Goal: Task Accomplishment & Management: Manage account settings

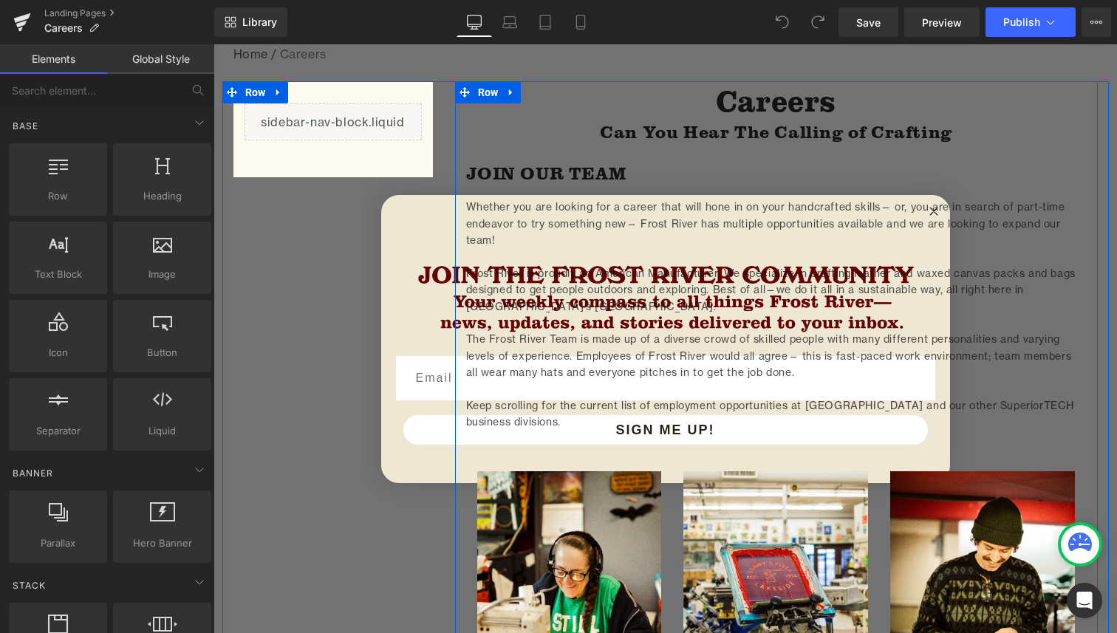
scroll to position [264, 0]
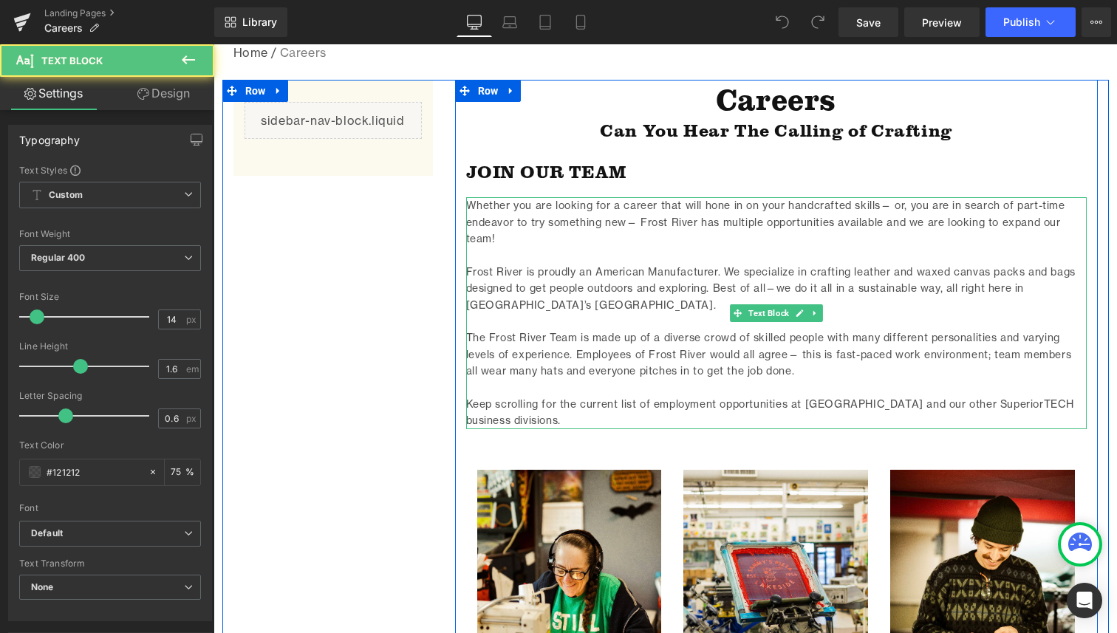
click at [933, 211] on p "Whether you are looking for a career that will hone in on your handcrafted skil…" at bounding box center [776, 221] width 620 height 49
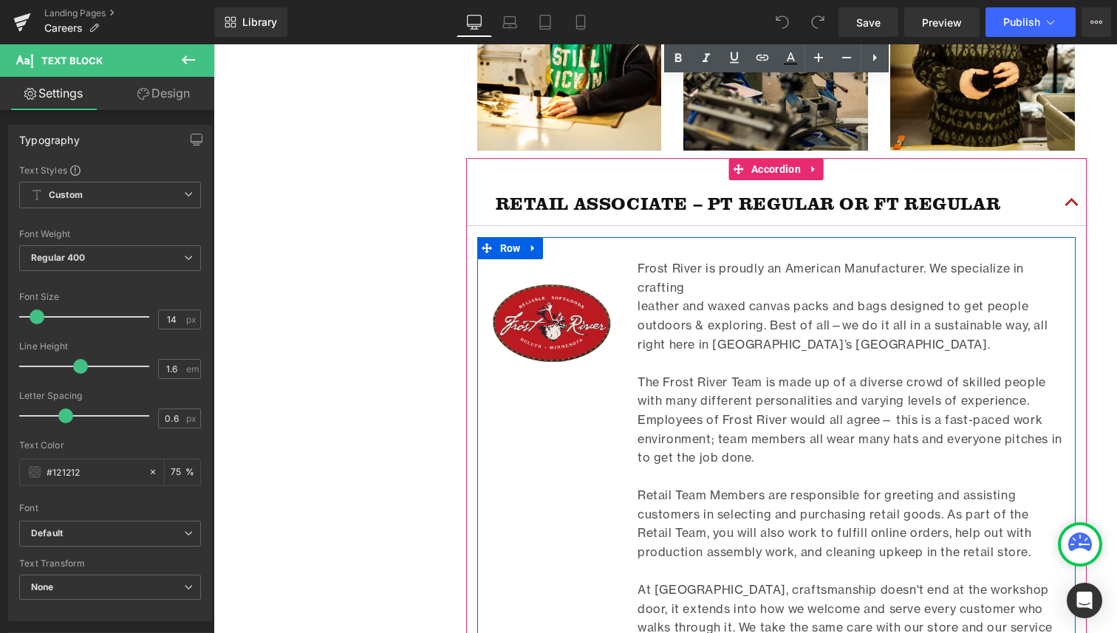
scroll to position [804, 0]
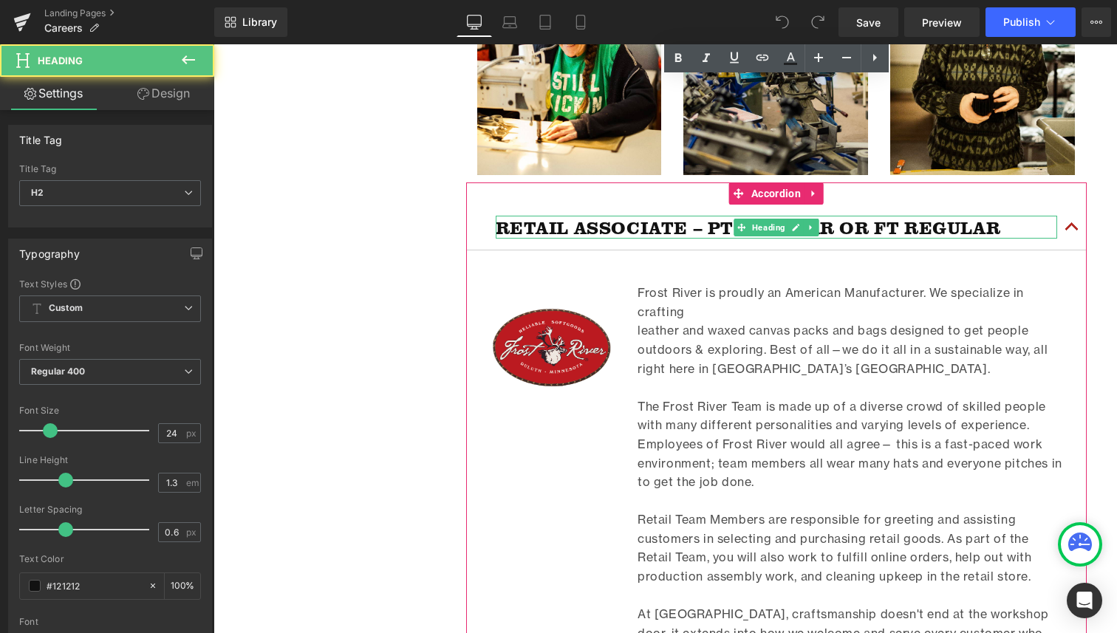
click at [882, 225] on h2 "RETAIL ASSOCIATE – PT REGULAR OR FT REGULAR" at bounding box center [776, 227] width 561 height 23
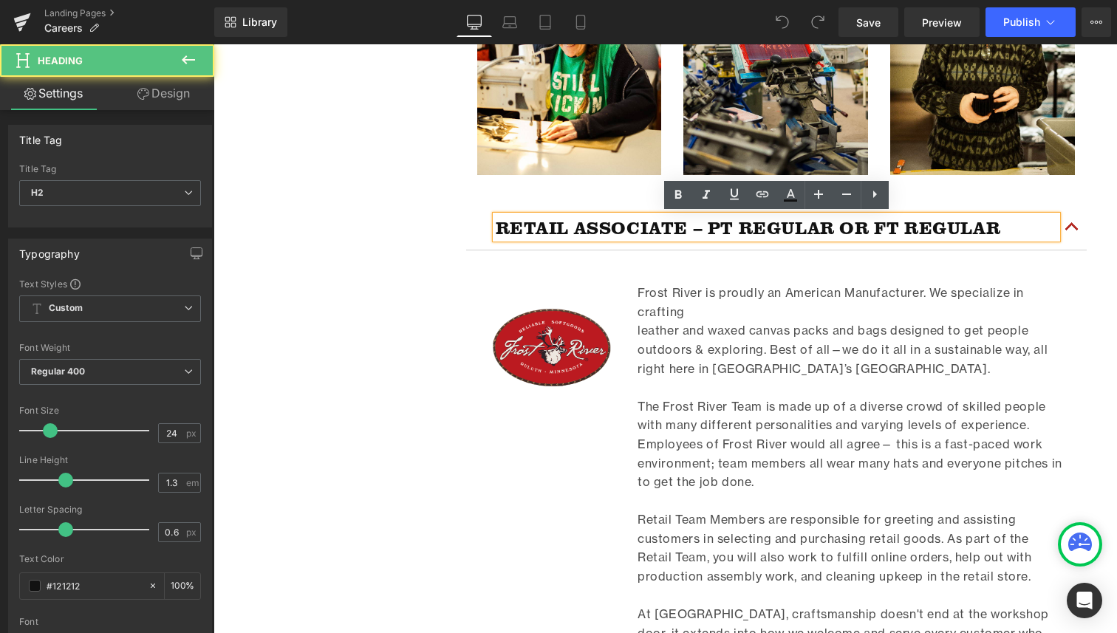
click at [869, 227] on h2 "RETAIL ASSOCIATE – PT REGULAR OR FT REGULAR" at bounding box center [776, 227] width 561 height 23
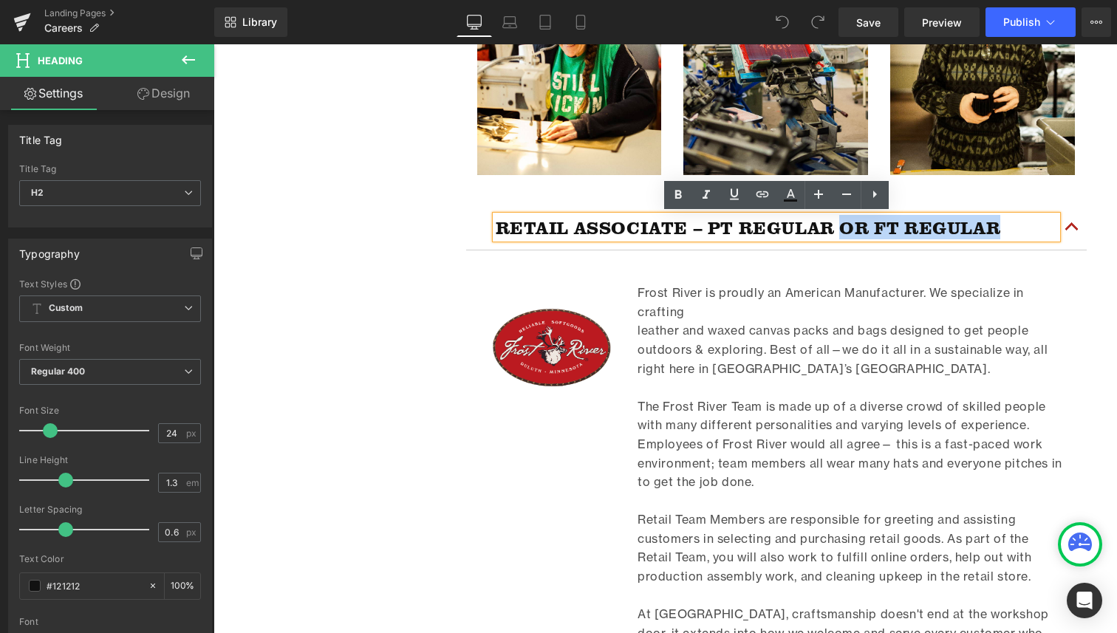
drag, startPoint x: 857, startPoint y: 225, endPoint x: 1003, endPoint y: 228, distance: 145.5
click at [1003, 228] on h2 "RETAIL ASSOCIATE – PT REGULAR OR FT REGULAR" at bounding box center [776, 227] width 561 height 23
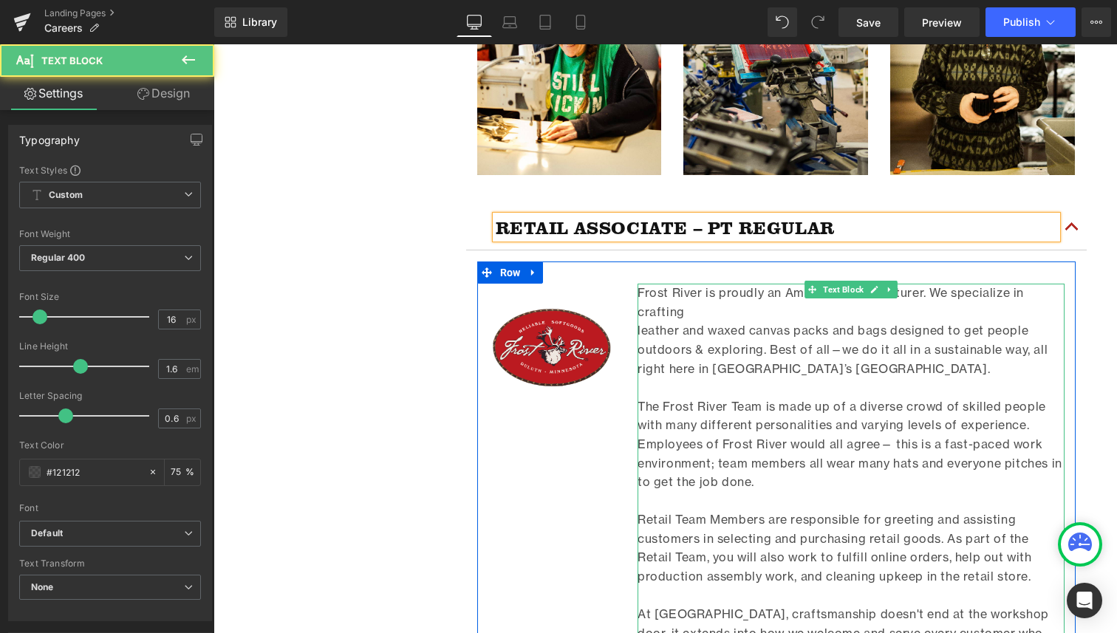
click at [801, 442] on p "The Frost River Team is made up of a diverse crowd of skilled people with many …" at bounding box center [850, 444] width 427 height 95
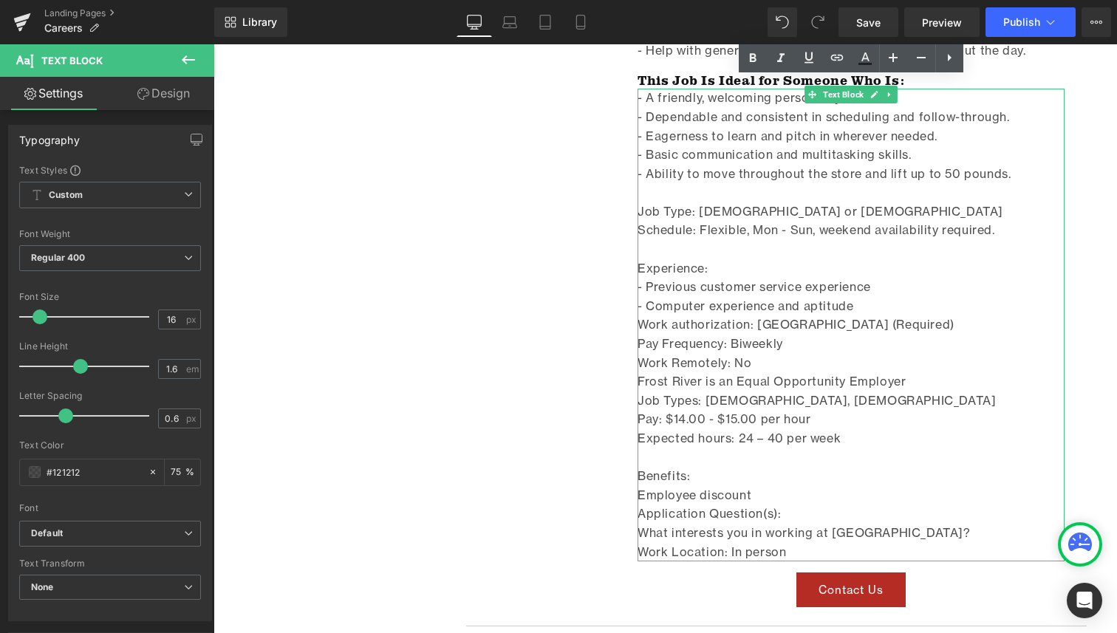
scroll to position [1751, 0]
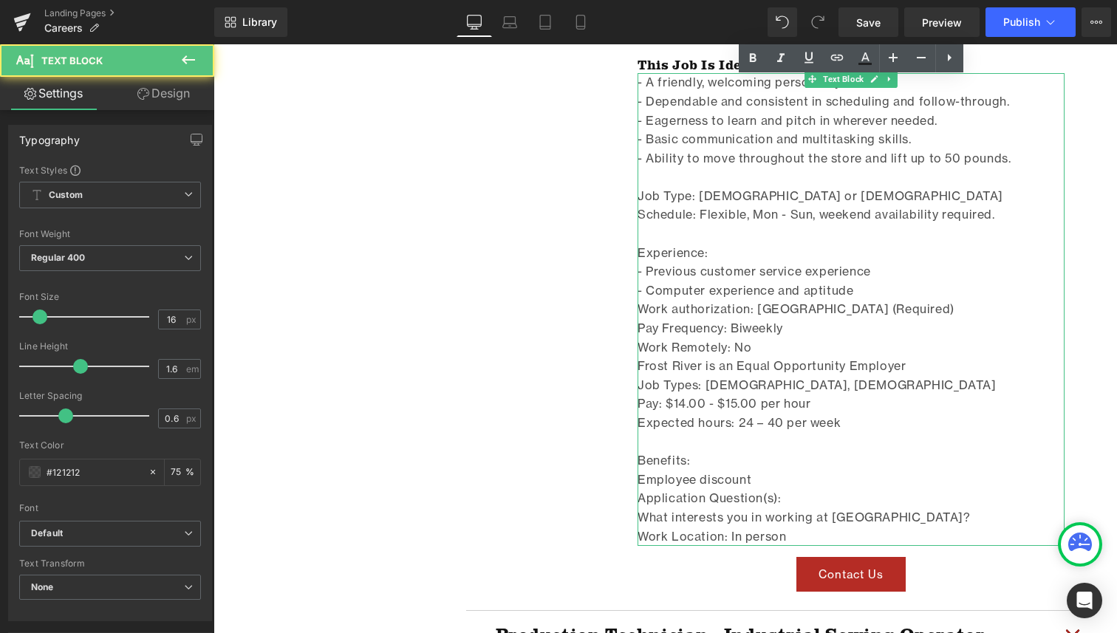
click at [752, 419] on div "Expected hours: 24 – 40 per week" at bounding box center [850, 423] width 427 height 19
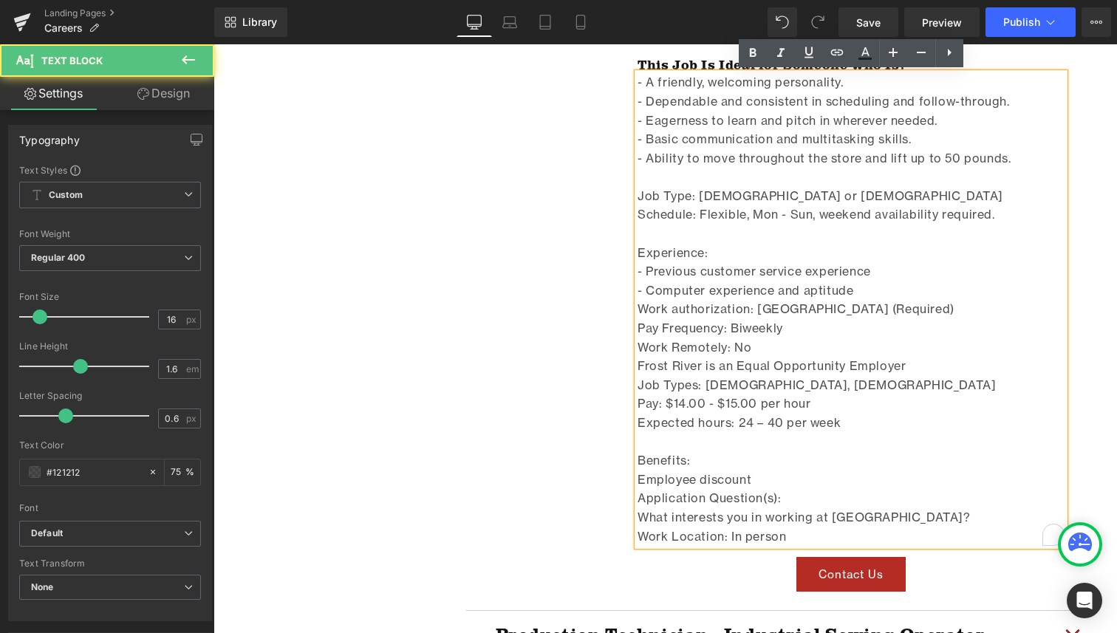
click at [755, 425] on div "Expected hours: 24 – 40 per week" at bounding box center [850, 423] width 427 height 19
click at [750, 423] on div "Expected hours: 24 – 40 per week" at bounding box center [850, 423] width 427 height 19
click at [769, 422] on div "Expected hours: 15 – 40 per week" at bounding box center [850, 423] width 427 height 19
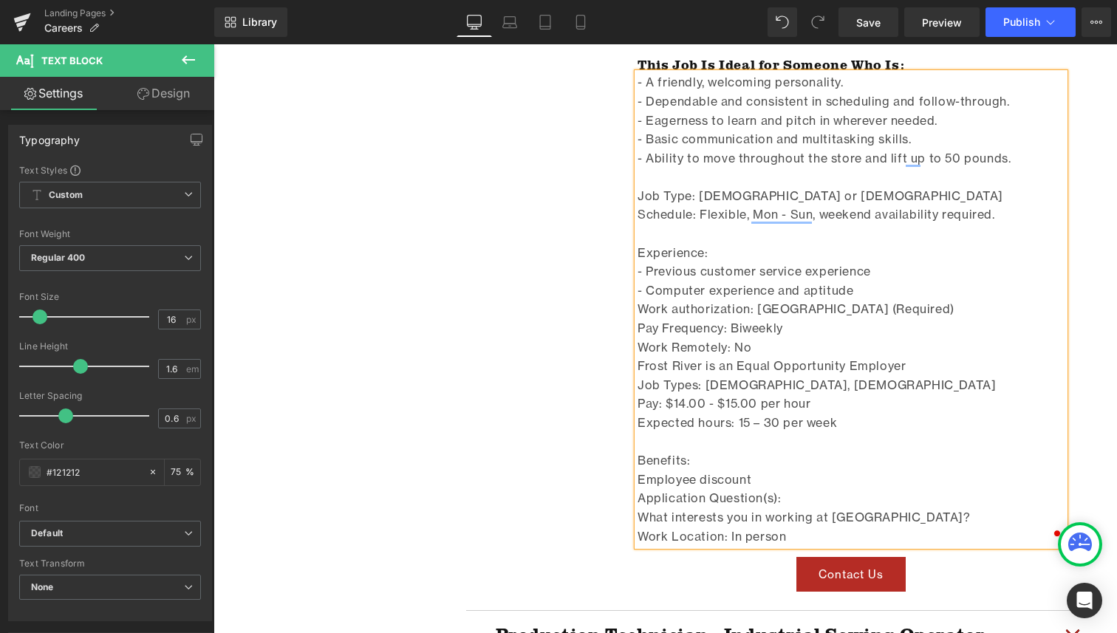
click at [783, 493] on div "Application Question(s):" at bounding box center [850, 498] width 427 height 19
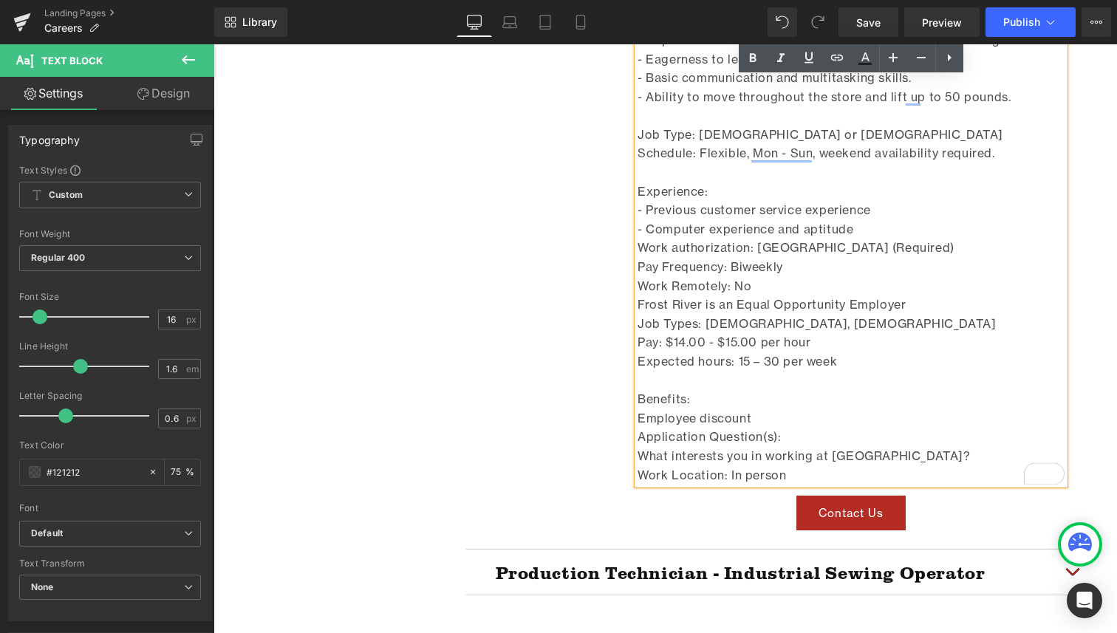
scroll to position [1816, 0]
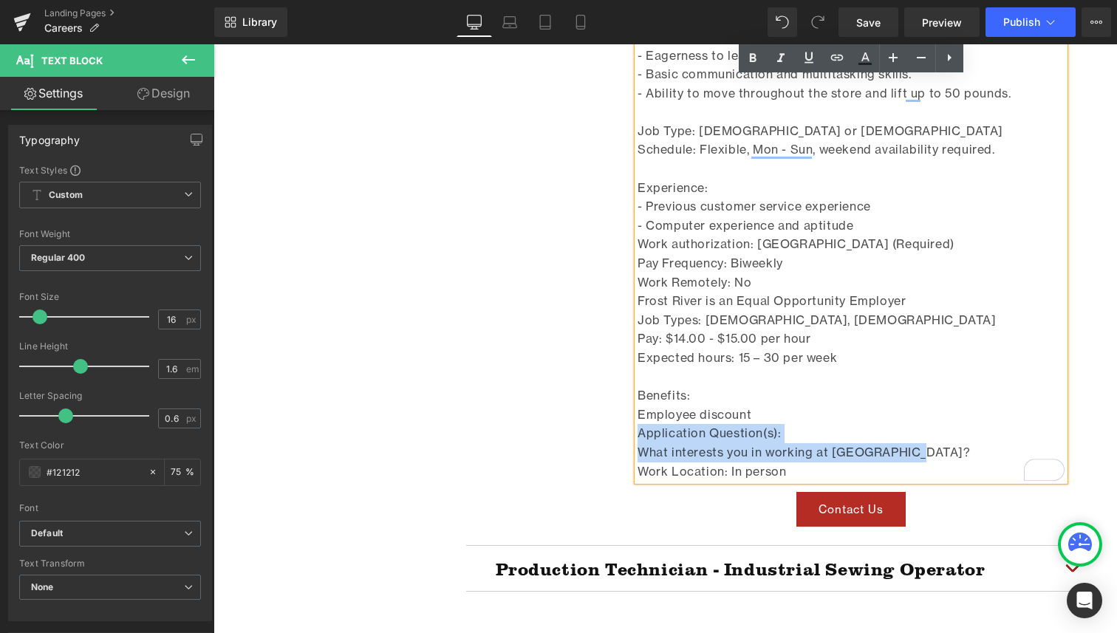
drag, startPoint x: 941, startPoint y: 448, endPoint x: 541, endPoint y: 439, distance: 400.4
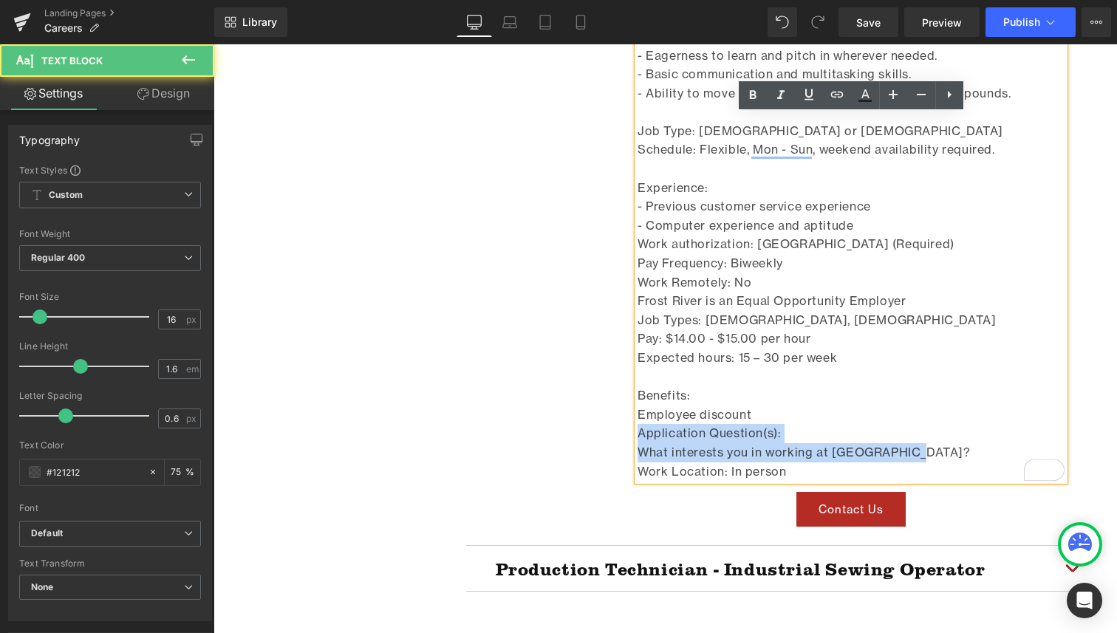
click at [798, 456] on div "What interests you in working at [GEOGRAPHIC_DATA]?" at bounding box center [850, 452] width 427 height 19
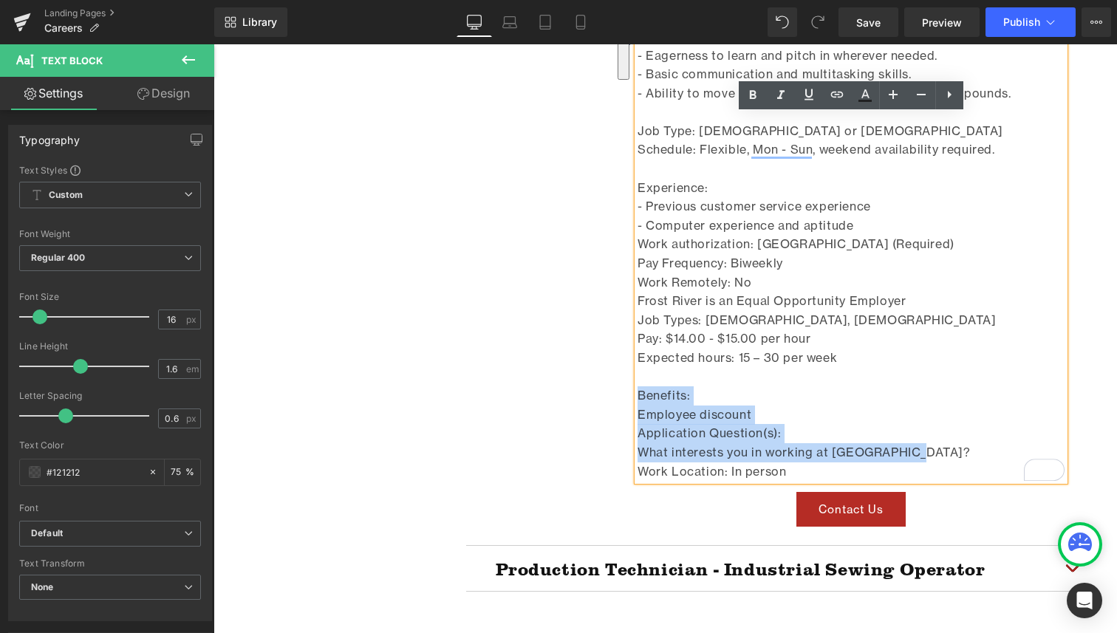
drag, startPoint x: 918, startPoint y: 452, endPoint x: 607, endPoint y: 391, distance: 316.9
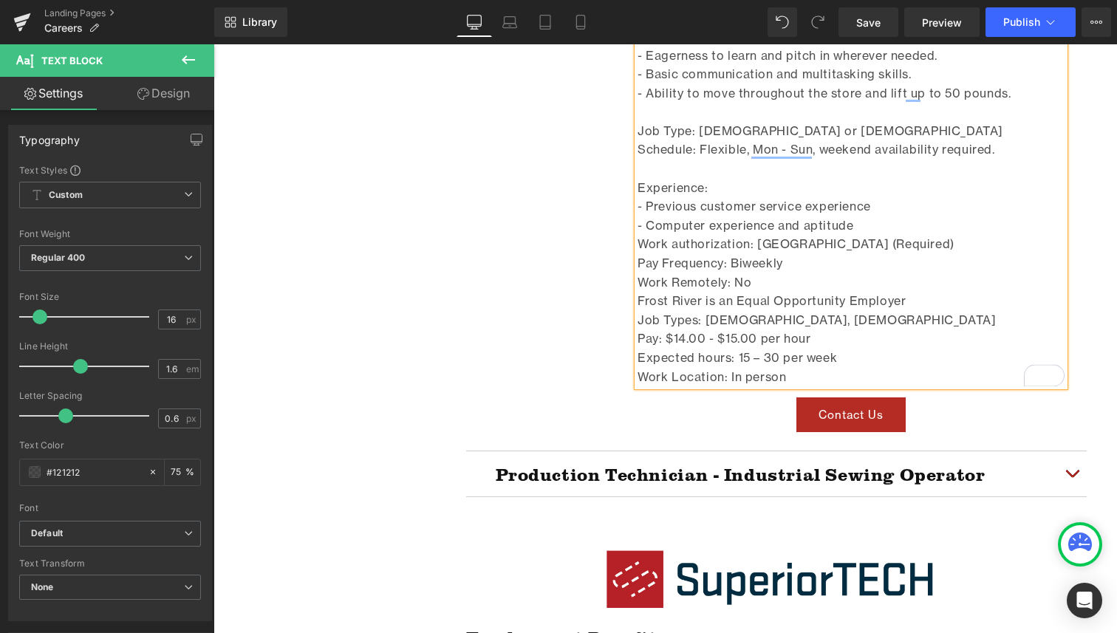
click at [811, 381] on div "Work Location: In person" at bounding box center [850, 377] width 427 height 19
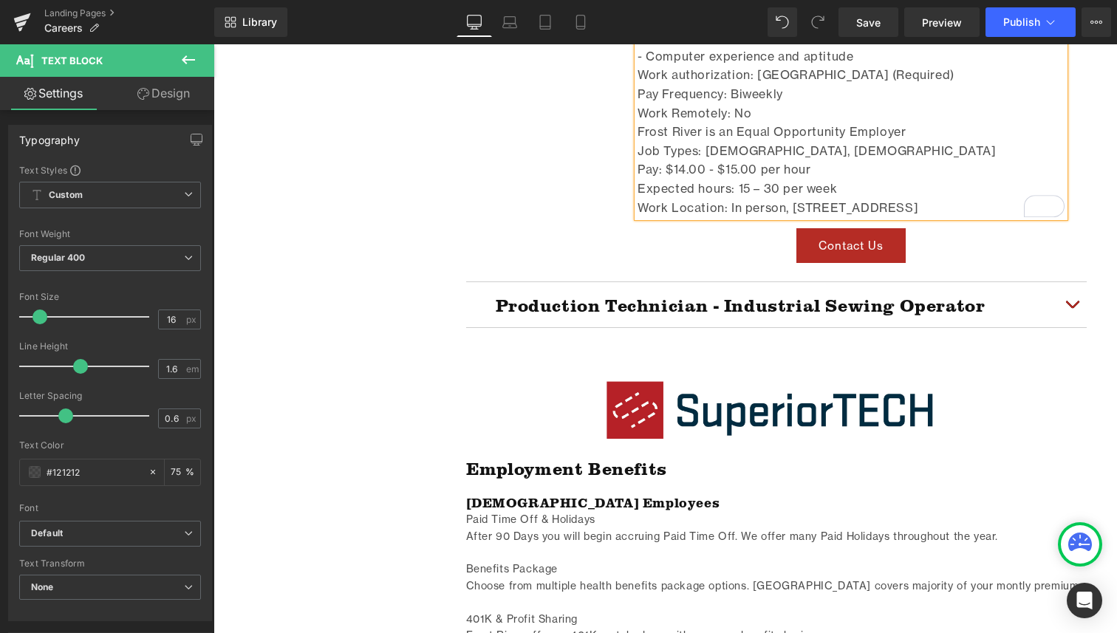
scroll to position [1947, 0]
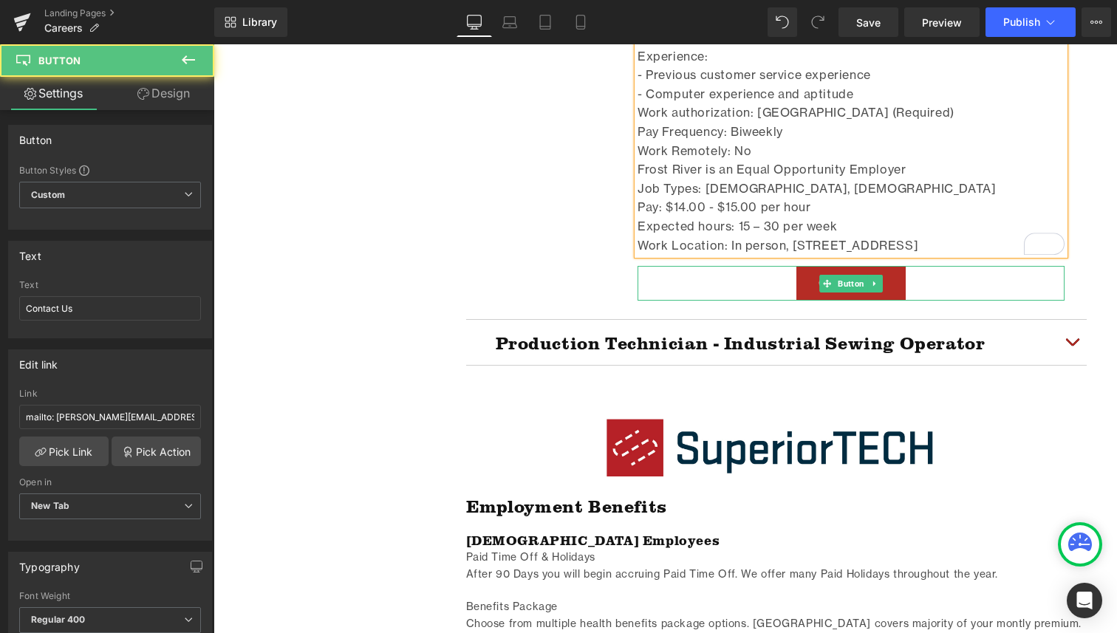
click at [823, 288] on div "Contact Us Button" at bounding box center [850, 283] width 427 height 35
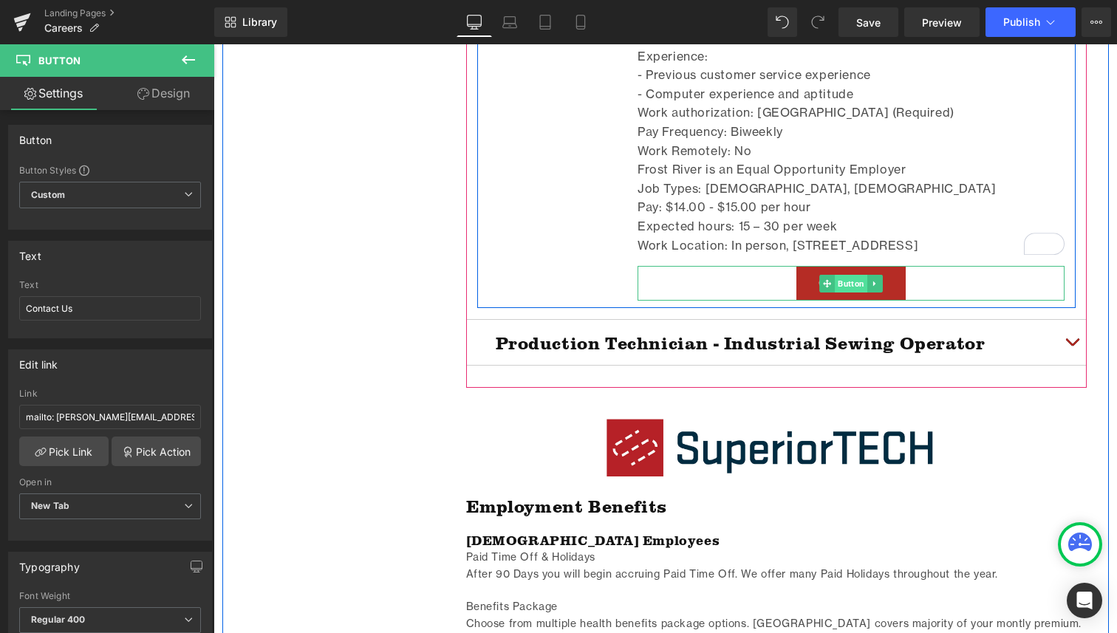
click at [857, 275] on span "Button" at bounding box center [851, 284] width 32 height 18
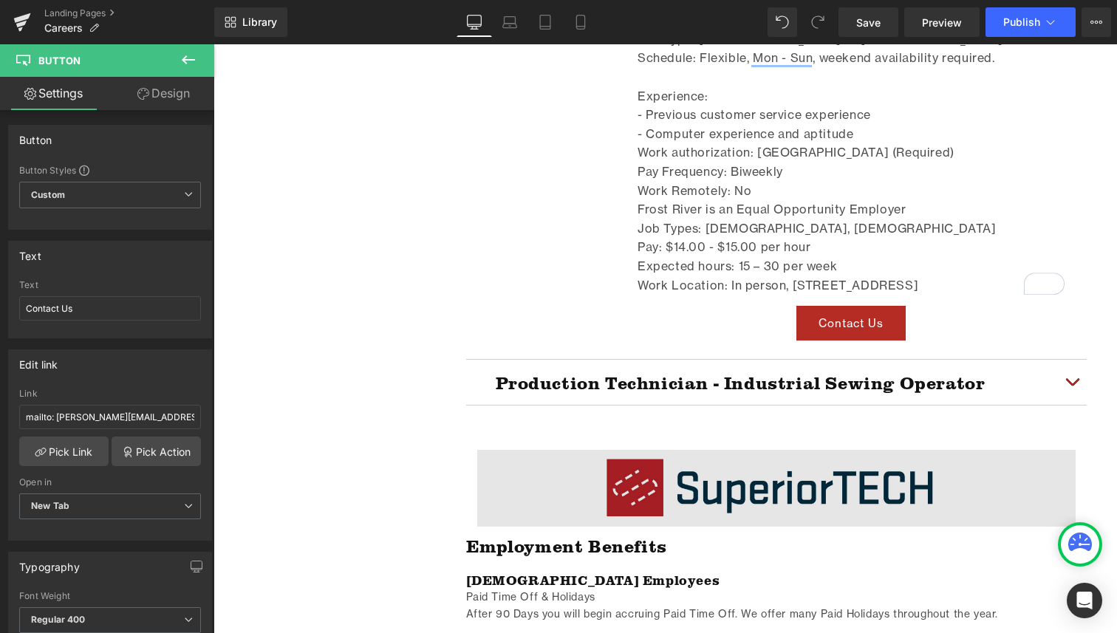
scroll to position [1925, 0]
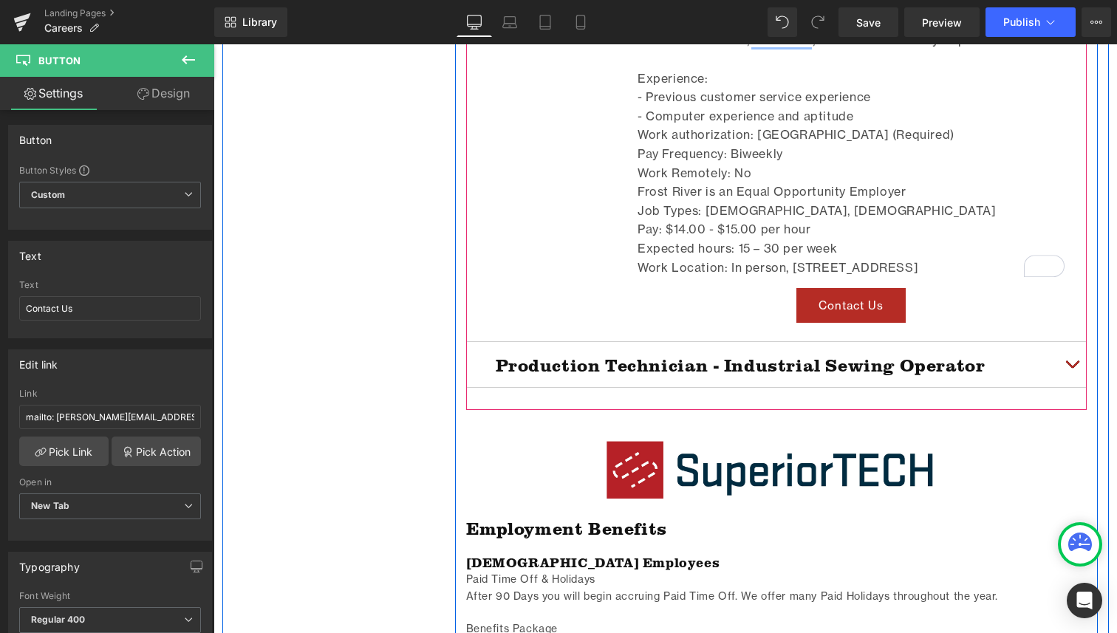
click at [1072, 368] on span "button" at bounding box center [1072, 368] width 0 height 0
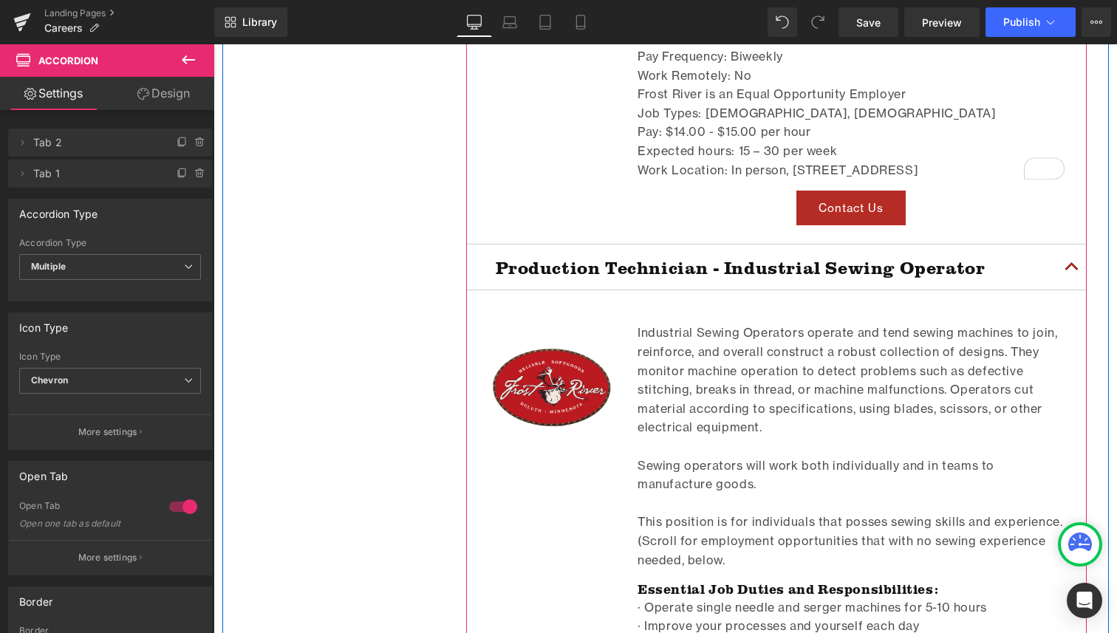
scroll to position [2013, 0]
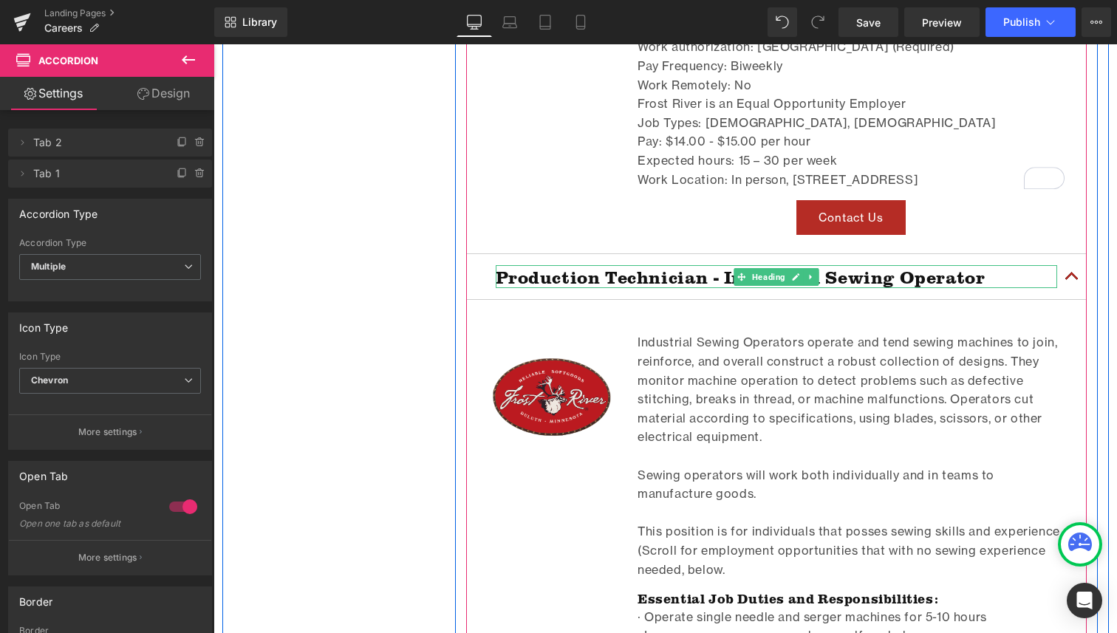
click at [631, 279] on h2 "Production Technician - Industrial Sewing Operator" at bounding box center [776, 276] width 561 height 23
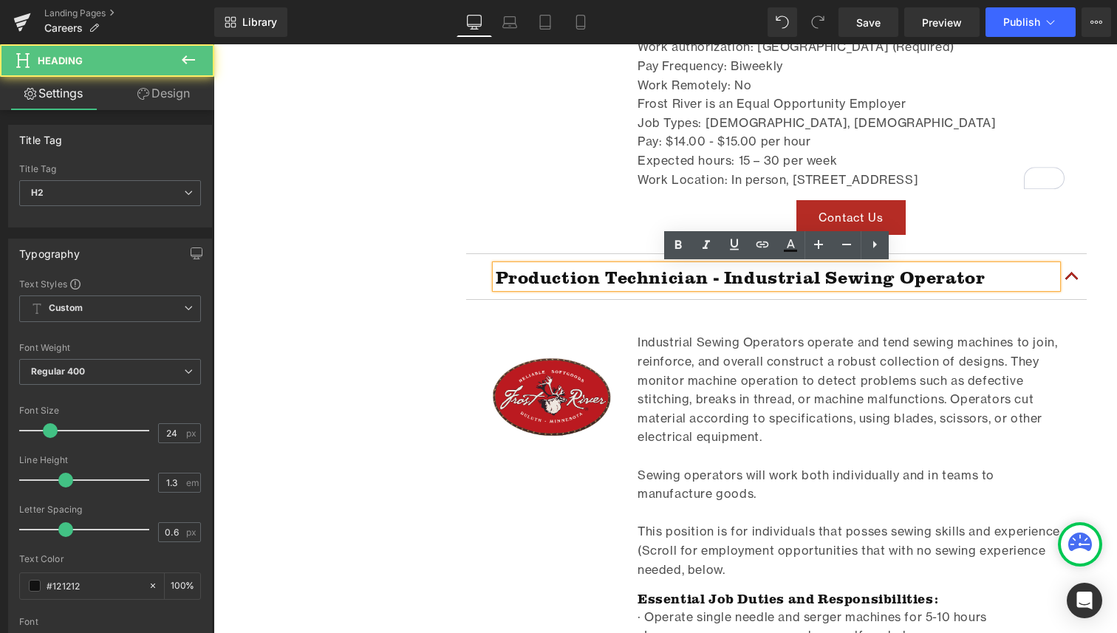
click at [1009, 268] on h2 "Production Technician - Industrial Sewing Operator" at bounding box center [776, 276] width 561 height 23
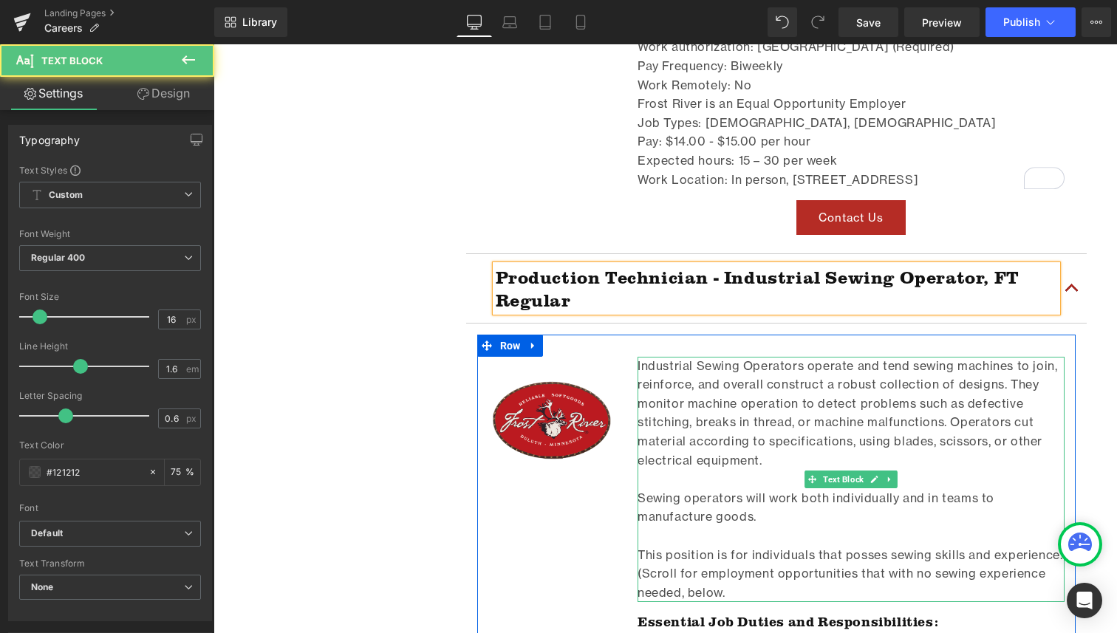
click at [951, 374] on p "Industrial Sewing Operators operate and tend sewing machines to join, reinforce…" at bounding box center [850, 414] width 427 height 114
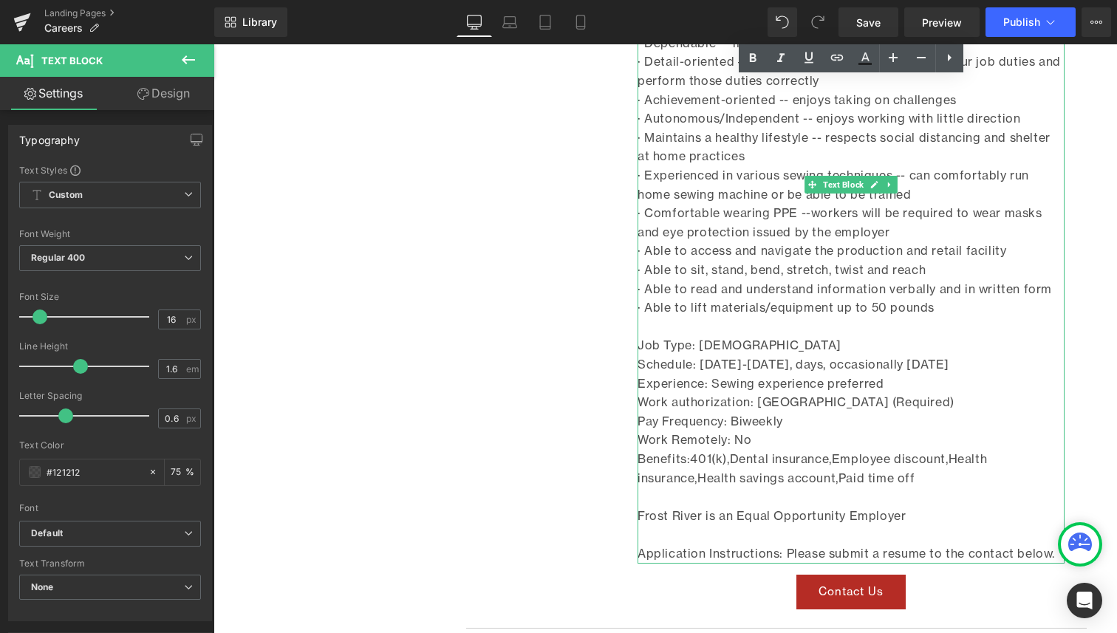
scroll to position [2778, 0]
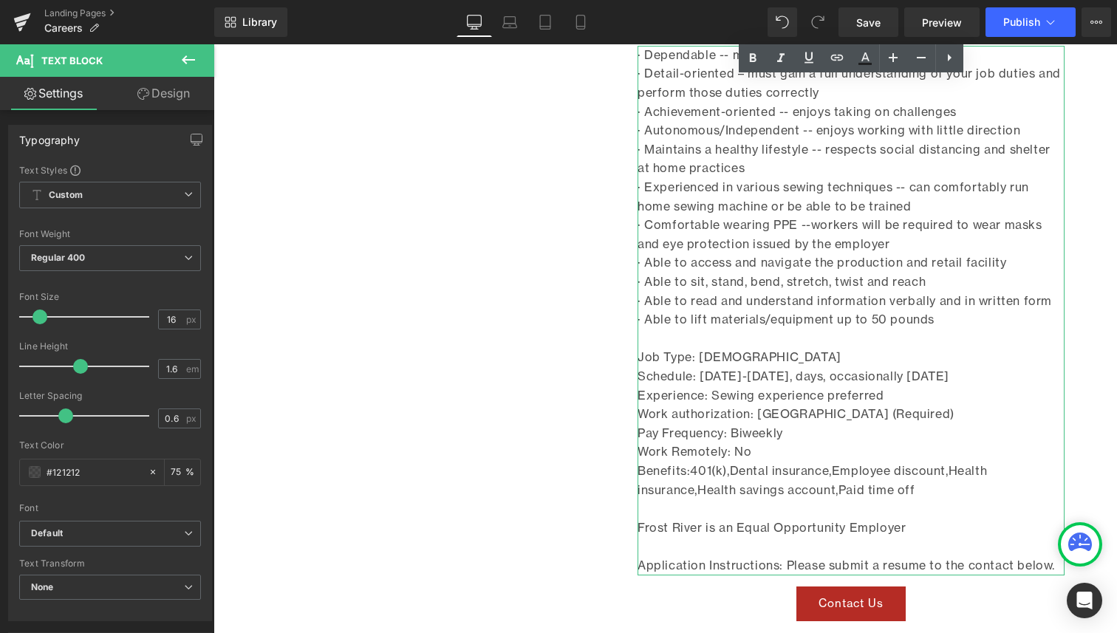
click at [799, 388] on span "Experience: Sewing experience preferred" at bounding box center [760, 395] width 246 height 15
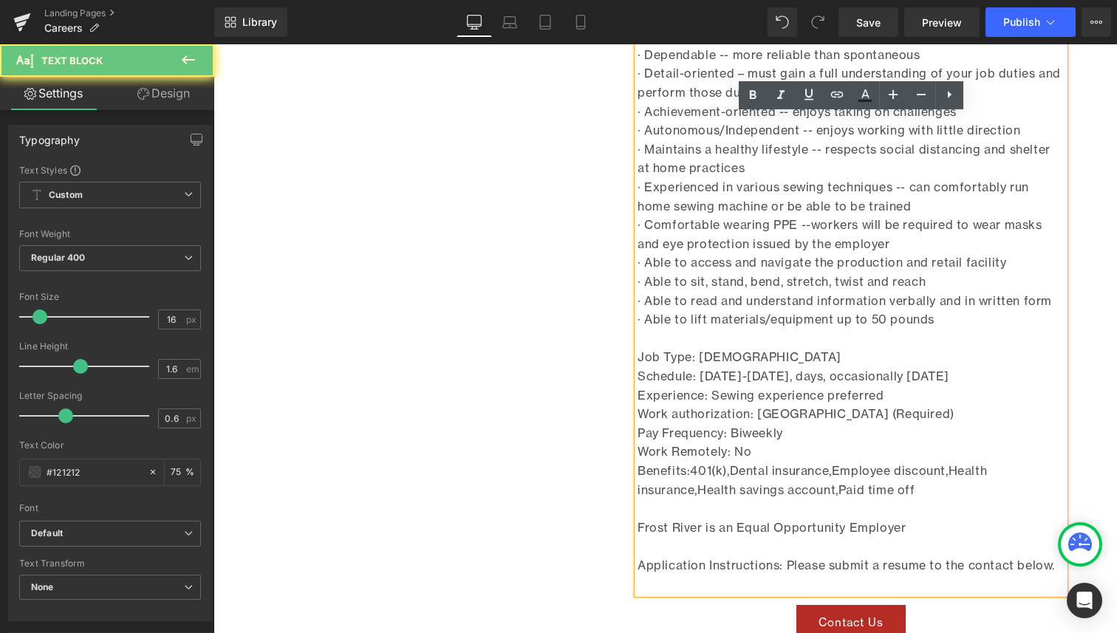
click at [736, 402] on span "Experience: Sewing experience preferred" at bounding box center [760, 395] width 246 height 15
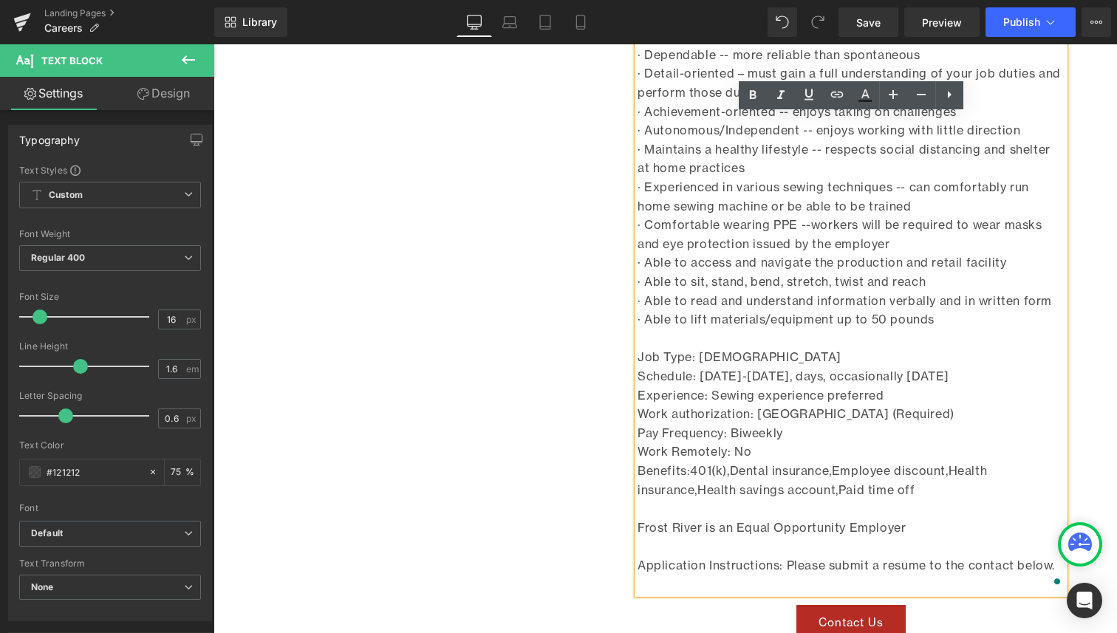
click at [714, 393] on span "Experience: Sewing experience preferred" at bounding box center [760, 395] width 246 height 15
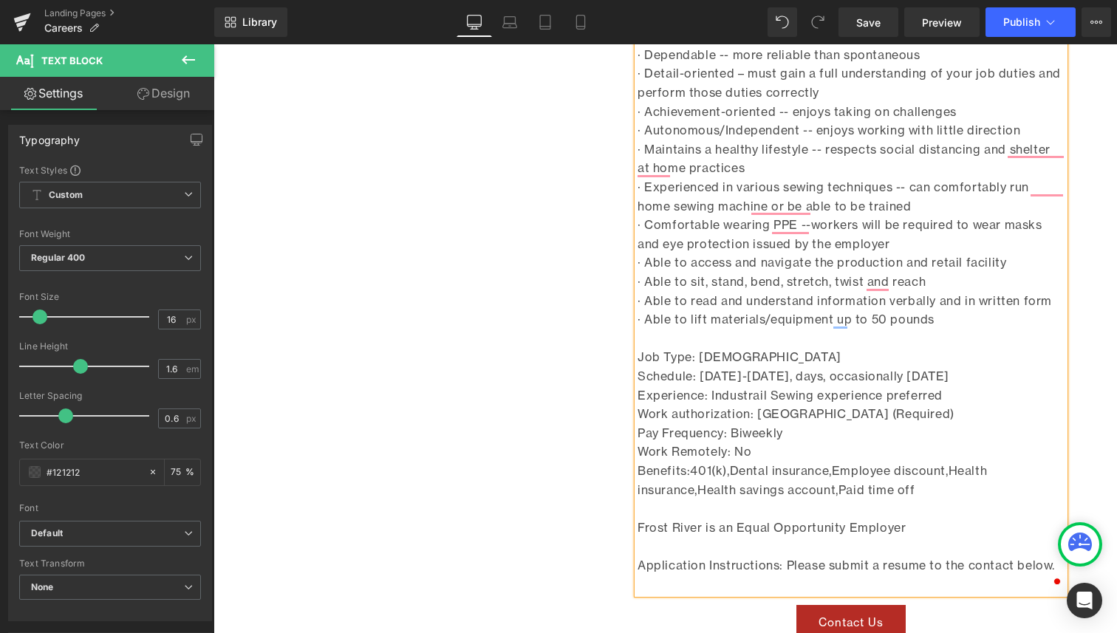
click at [949, 383] on span "Schedule: [DATE]-[DATE], days, occasionally [DATE]" at bounding box center [793, 376] width 312 height 15
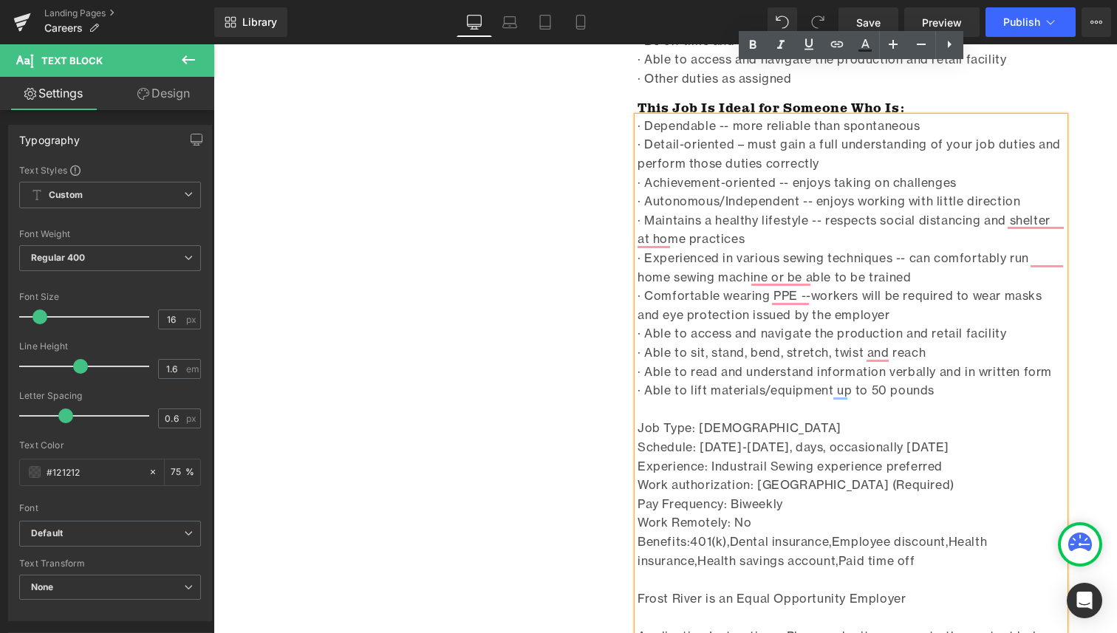
scroll to position [2689, 0]
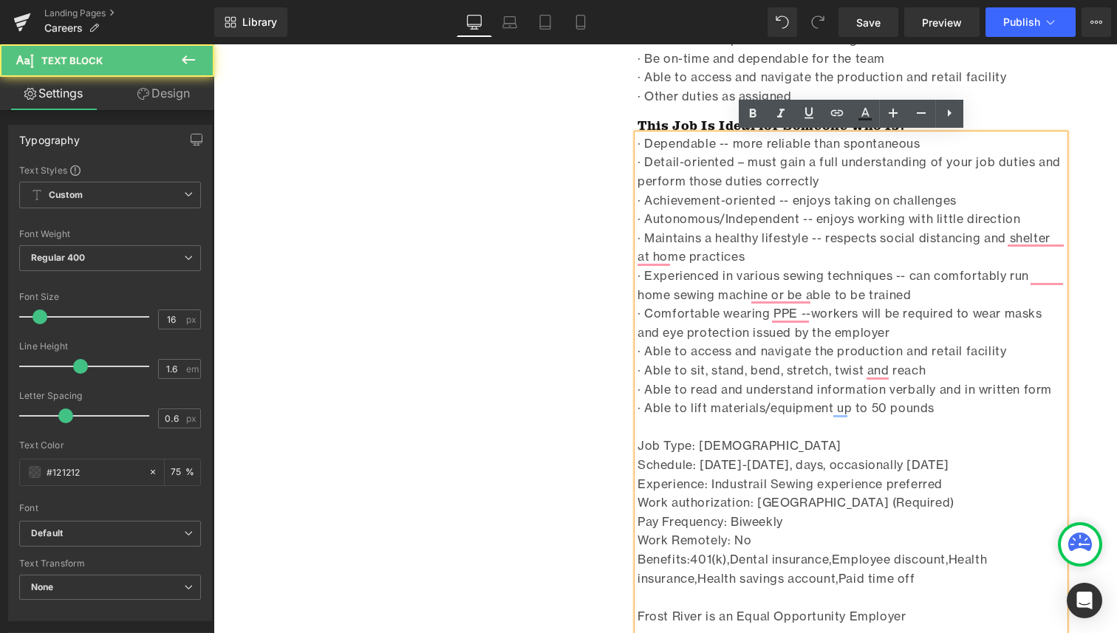
click at [834, 439] on div "· Dependable -- more reliable than spontaneous · Detail-oriented – must gain a …" at bounding box center [850, 408] width 427 height 548
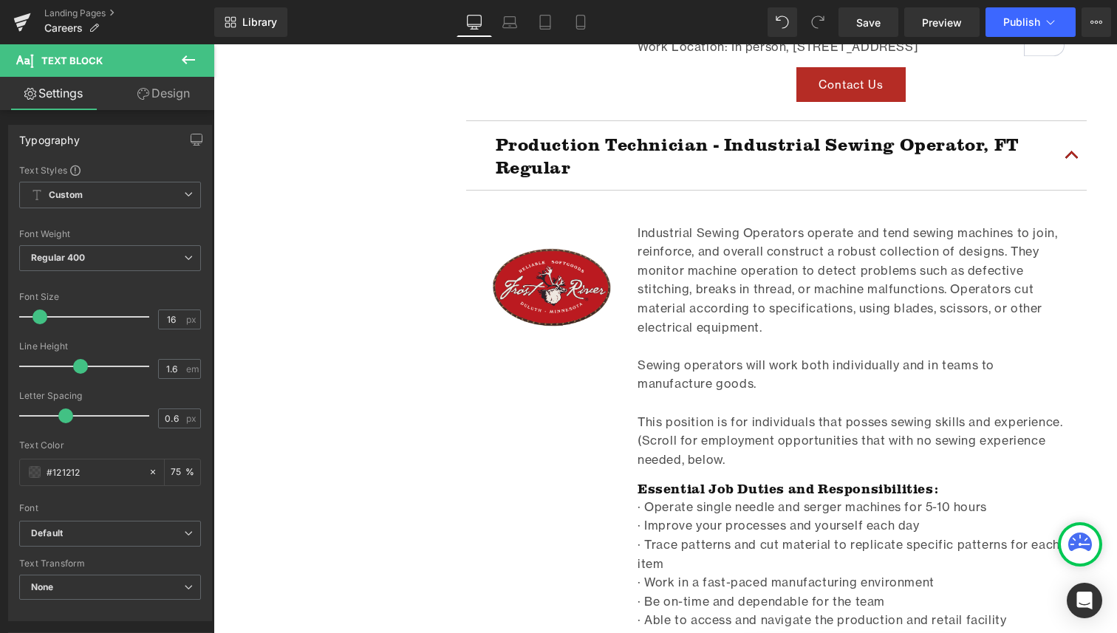
scroll to position [2141, 0]
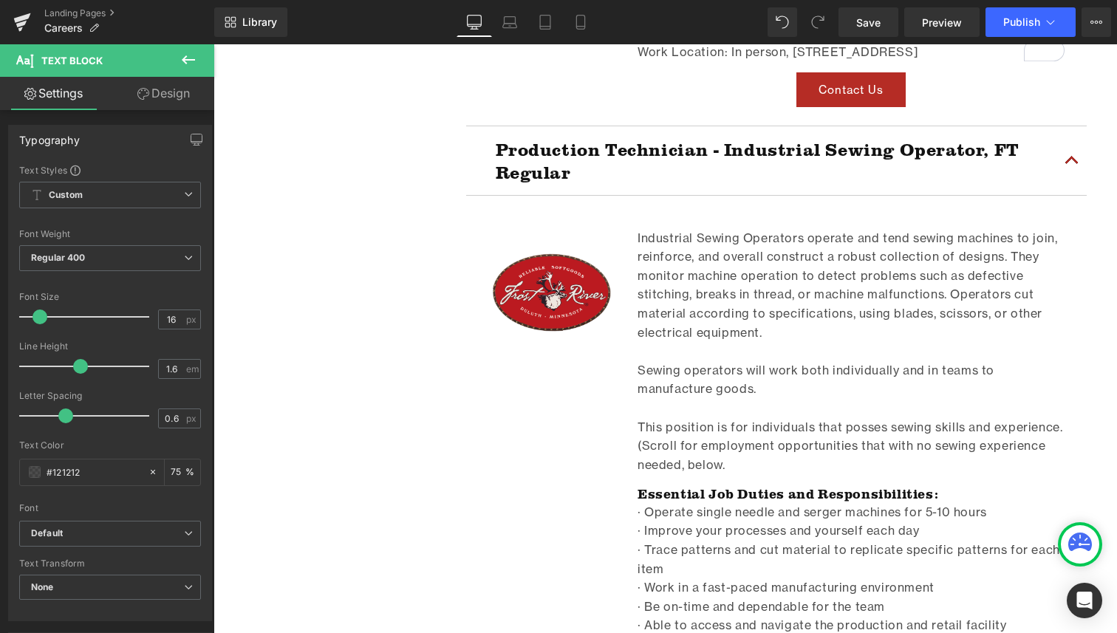
click at [756, 303] on p "Industrial Sewing Operators operate and tend sewing machines to join, reinforce…" at bounding box center [850, 286] width 427 height 114
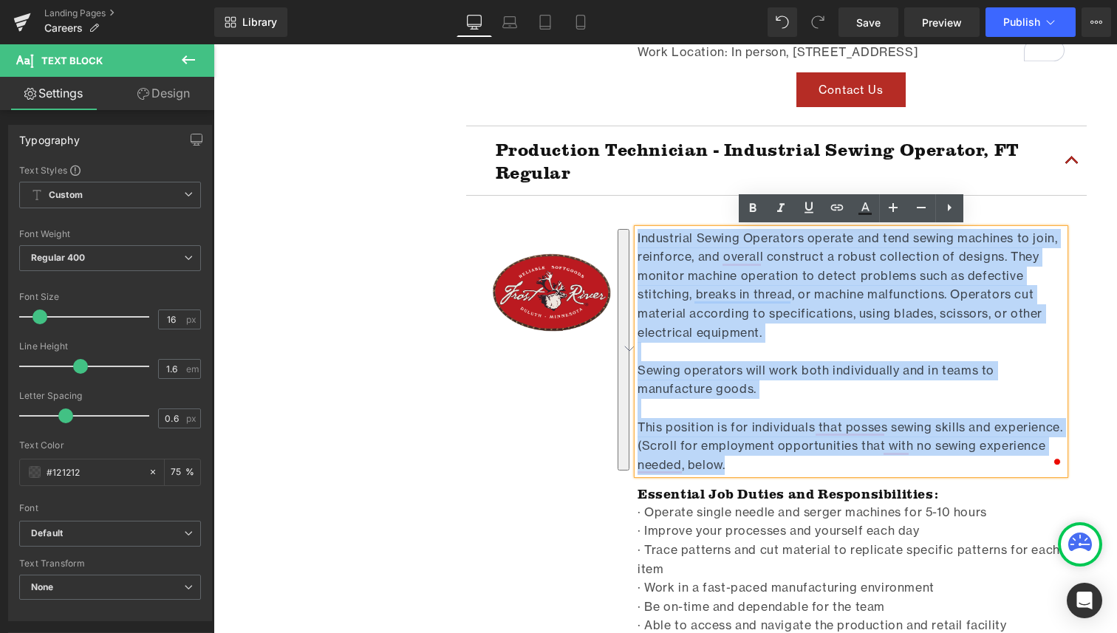
drag, startPoint x: 747, startPoint y: 470, endPoint x: 637, endPoint y: 223, distance: 270.1
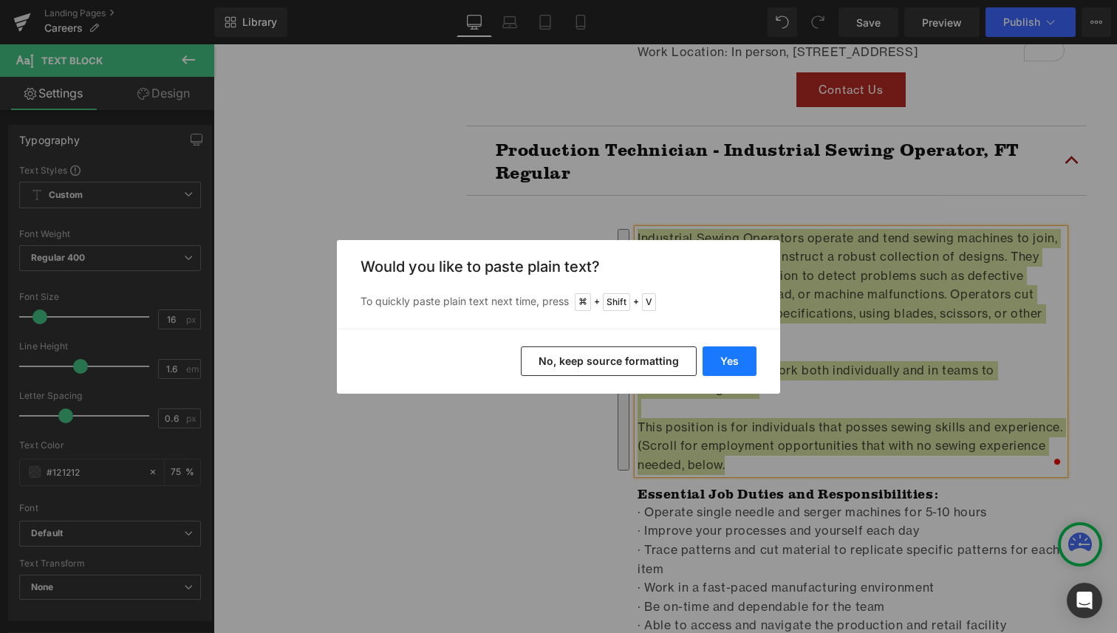
click at [729, 363] on button "Yes" at bounding box center [729, 361] width 54 height 30
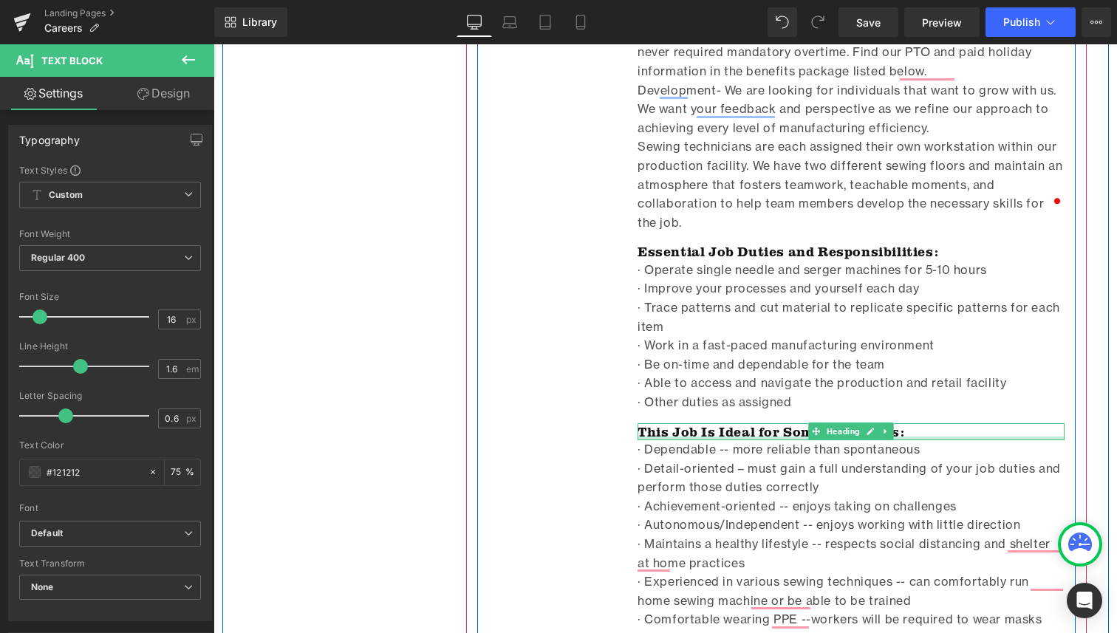
scroll to position [2803, 0]
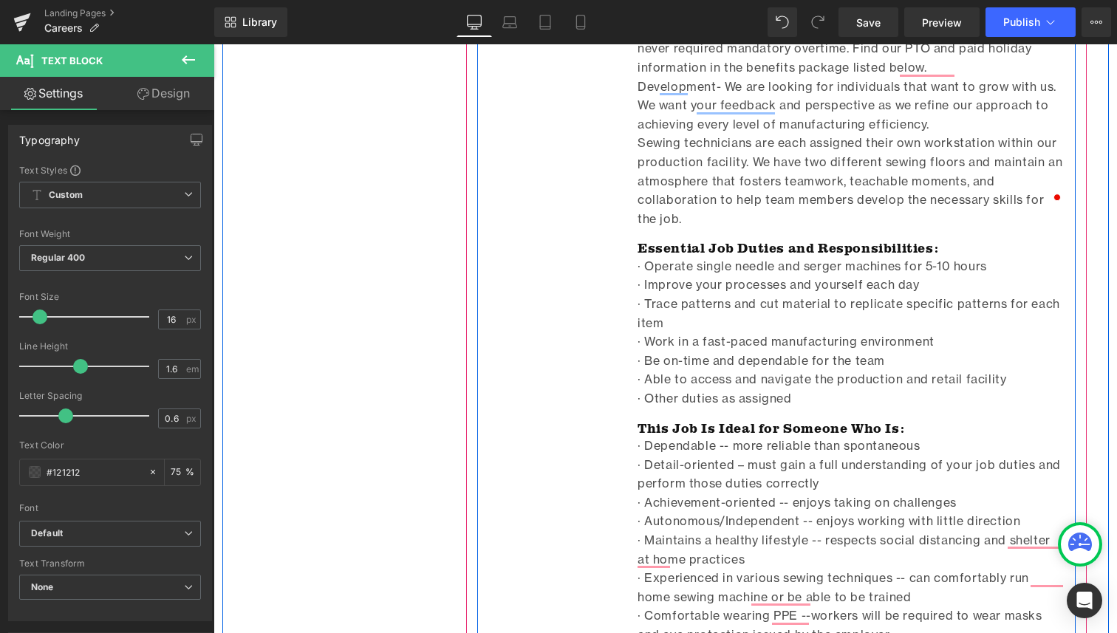
click at [772, 352] on p "· Be on-time and dependable for the team" at bounding box center [850, 361] width 427 height 19
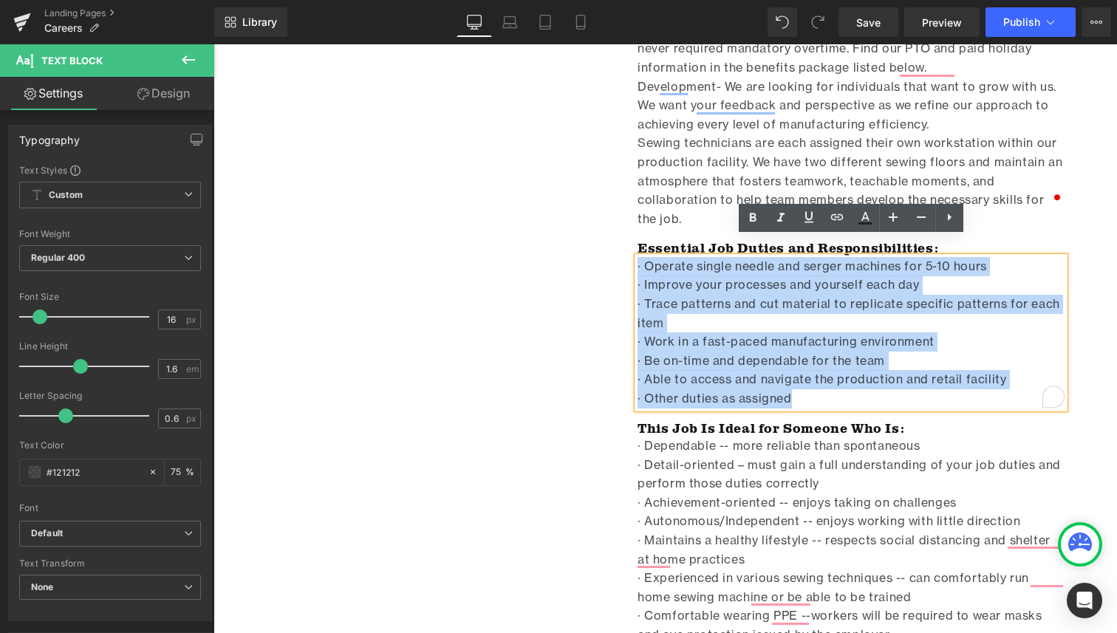
drag, startPoint x: 827, startPoint y: 386, endPoint x: 623, endPoint y: 242, distance: 249.8
click at [623, 242] on div "Image Frost River has been a staple in [GEOGRAPHIC_DATA] manufacturing for over…" at bounding box center [776, 282] width 598 height 1474
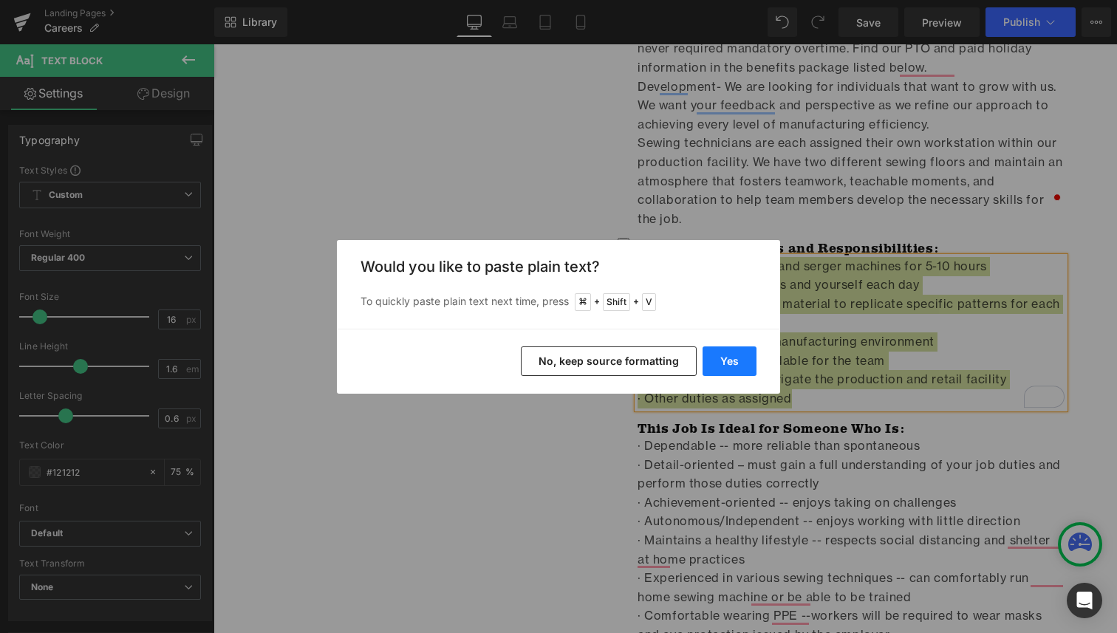
click at [752, 354] on button "Yes" at bounding box center [729, 361] width 54 height 30
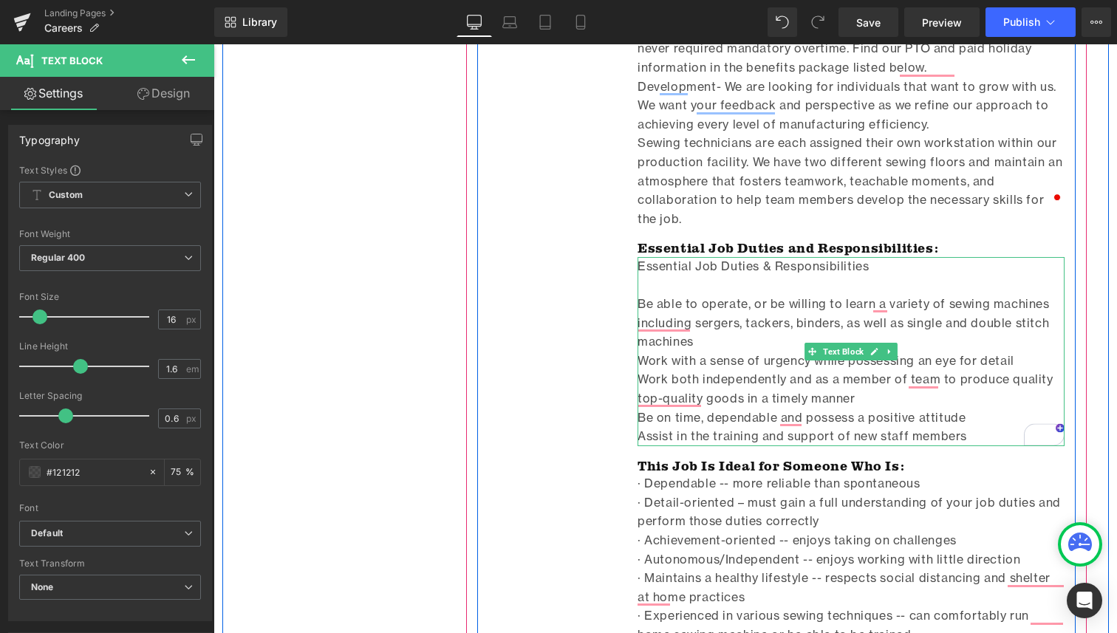
click at [642, 295] on p "Be able to operate, or be willing to learn a variety of sewing machines includi…" at bounding box center [850, 323] width 427 height 57
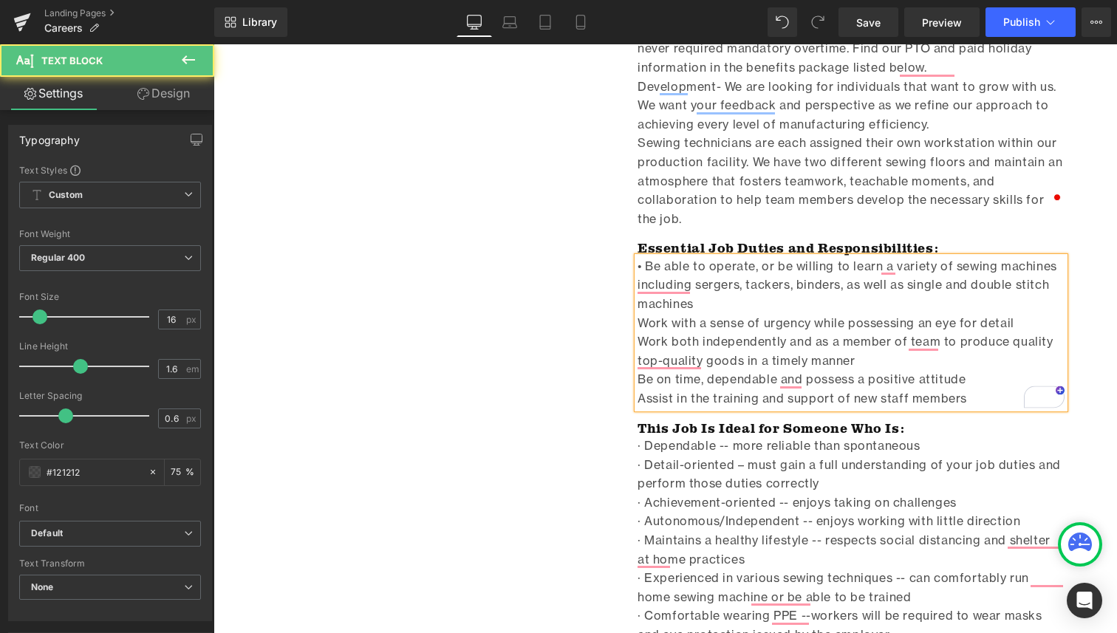
click at [638, 314] on p "Work with a sense of urgency while possessing an eye for detail" at bounding box center [850, 323] width 427 height 19
click at [638, 332] on p "Work both independently and as a member of team to produce quality top-quality …" at bounding box center [850, 351] width 427 height 38
click at [639, 370] on p "Be on time, dependable and possess a positive attitude" at bounding box center [850, 379] width 427 height 19
click at [637, 389] on p "Assist in the training and support of new staff members" at bounding box center [850, 398] width 427 height 19
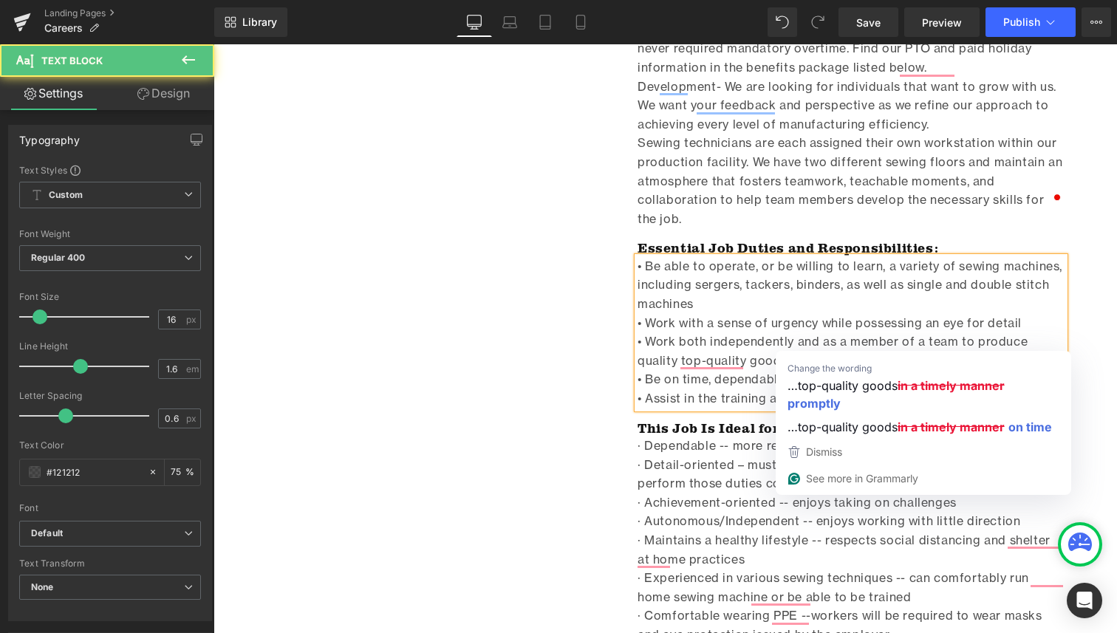
click at [755, 370] on p "• Be on time, dependable and possess a positive attitude" at bounding box center [850, 379] width 427 height 19
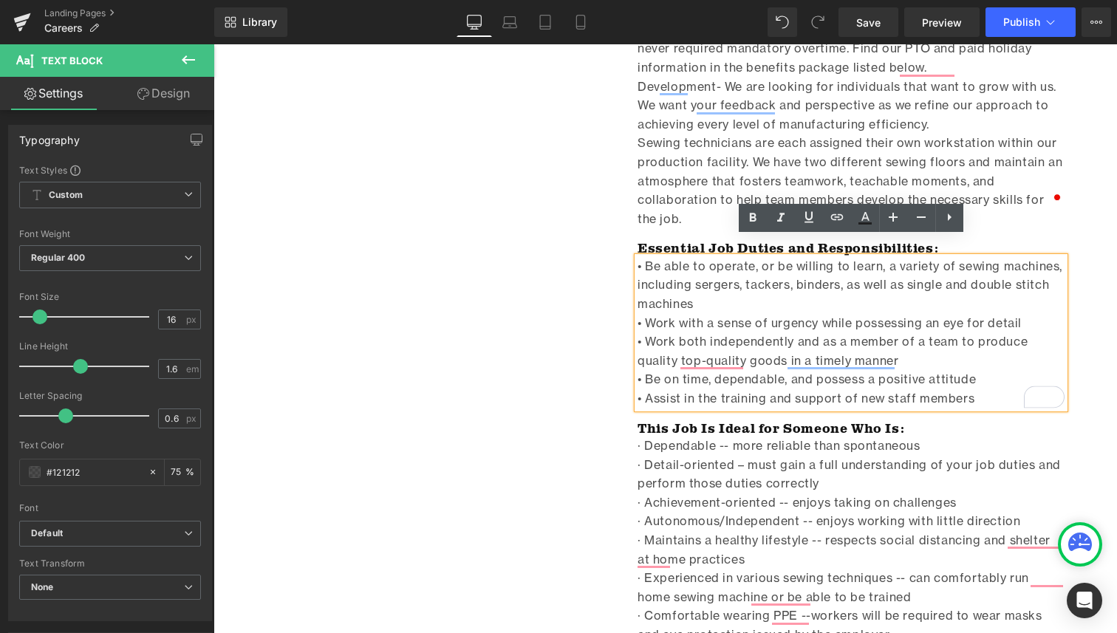
click at [992, 370] on p "• Be on time, dependable, and possess a positive attitude" at bounding box center [850, 379] width 427 height 19
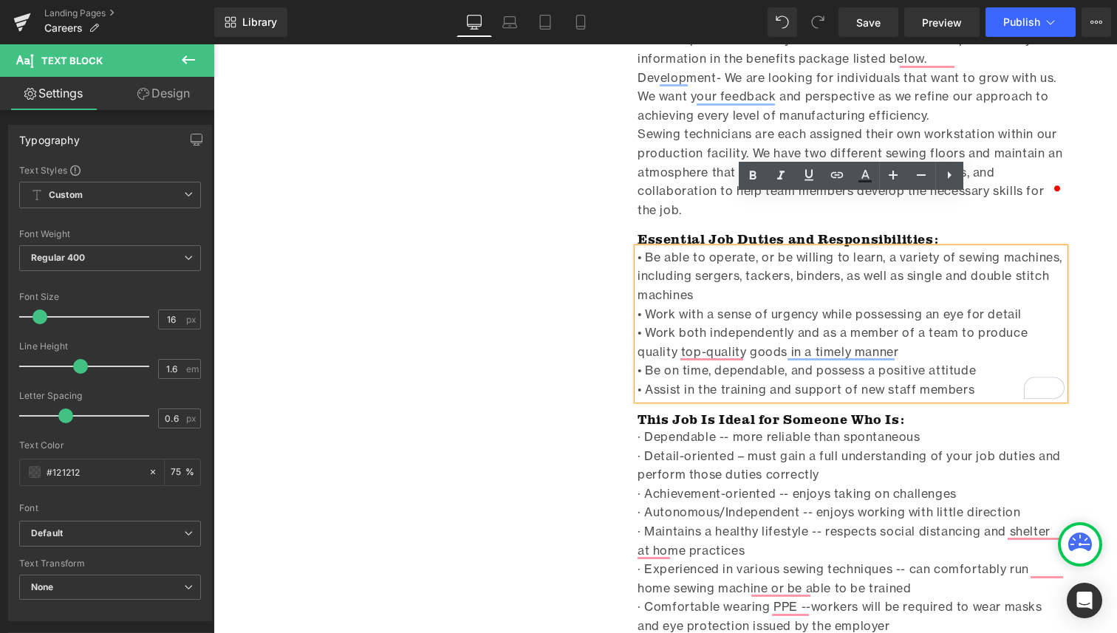
scroll to position [2783, 0]
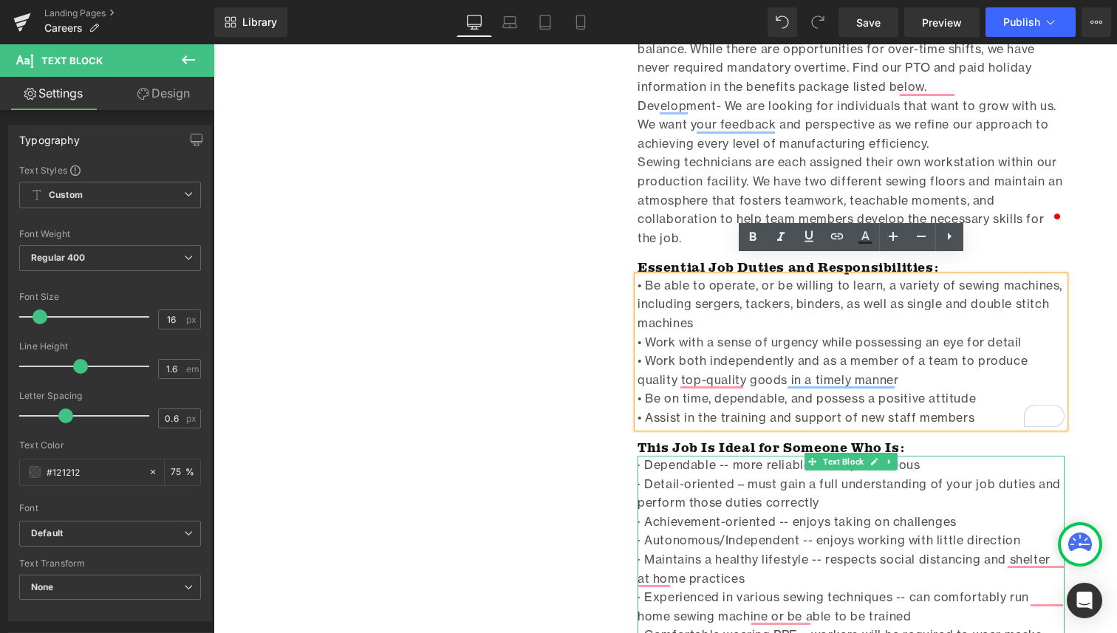
click at [842, 476] on span "· Detail-oriented – must gain a full understanding of your job duties and perfo…" at bounding box center [848, 493] width 423 height 34
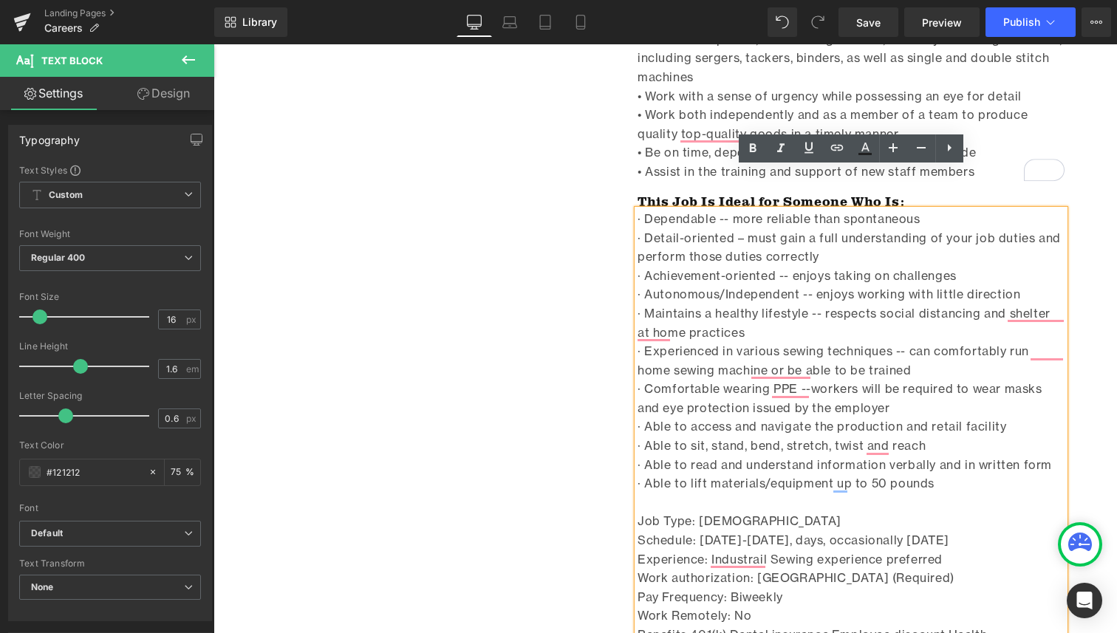
scroll to position [3036, 0]
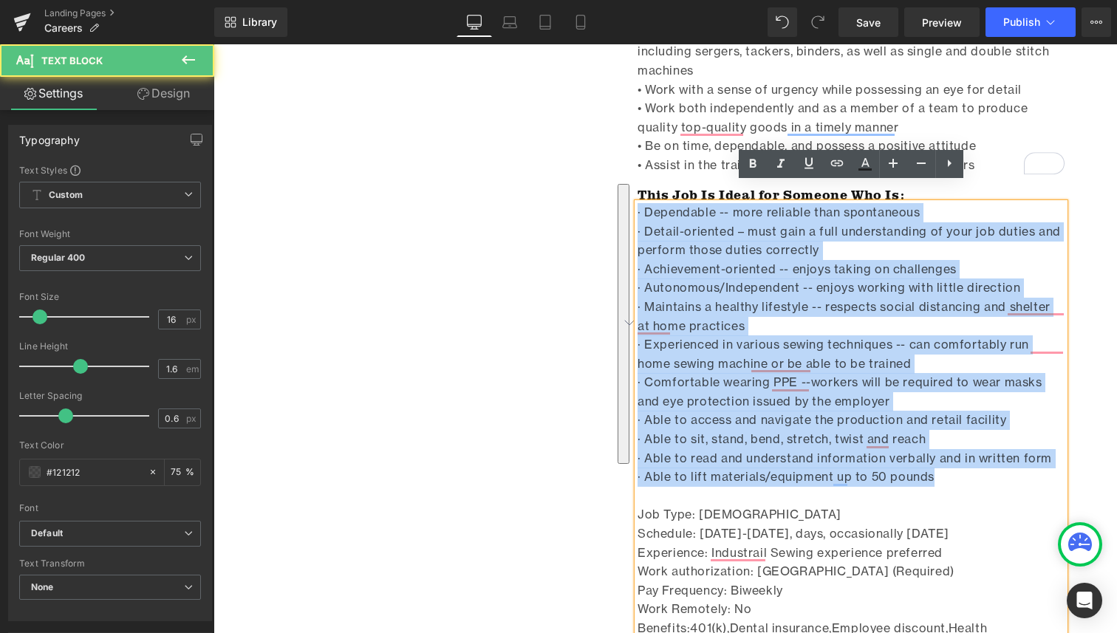
drag, startPoint x: 952, startPoint y: 453, endPoint x: 576, endPoint y: 174, distance: 468.7
click at [576, 174] on div "Image Frost River has been a staple in [GEOGRAPHIC_DATA] manufacturing for over…" at bounding box center [776, 58] width 598 height 1493
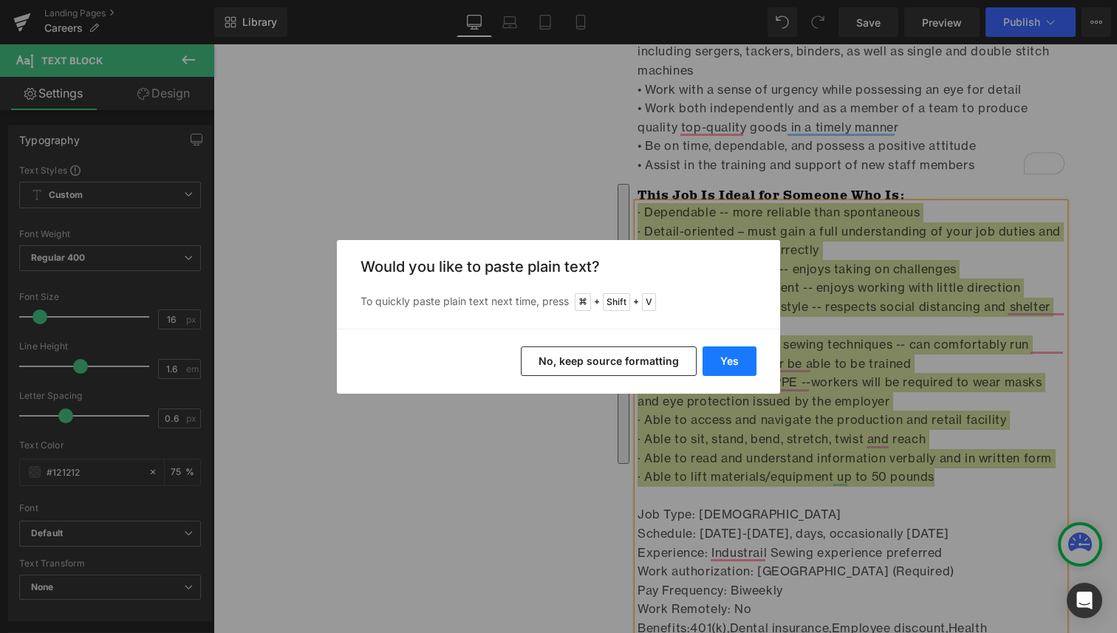
click at [744, 363] on button "Yes" at bounding box center [729, 361] width 54 height 30
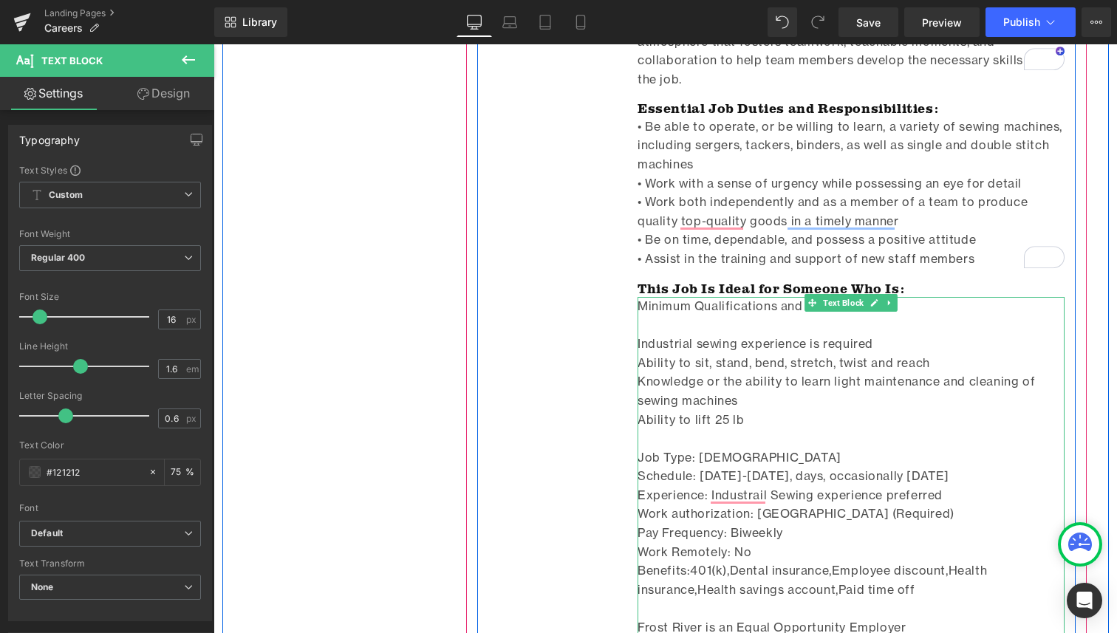
scroll to position [2927, 0]
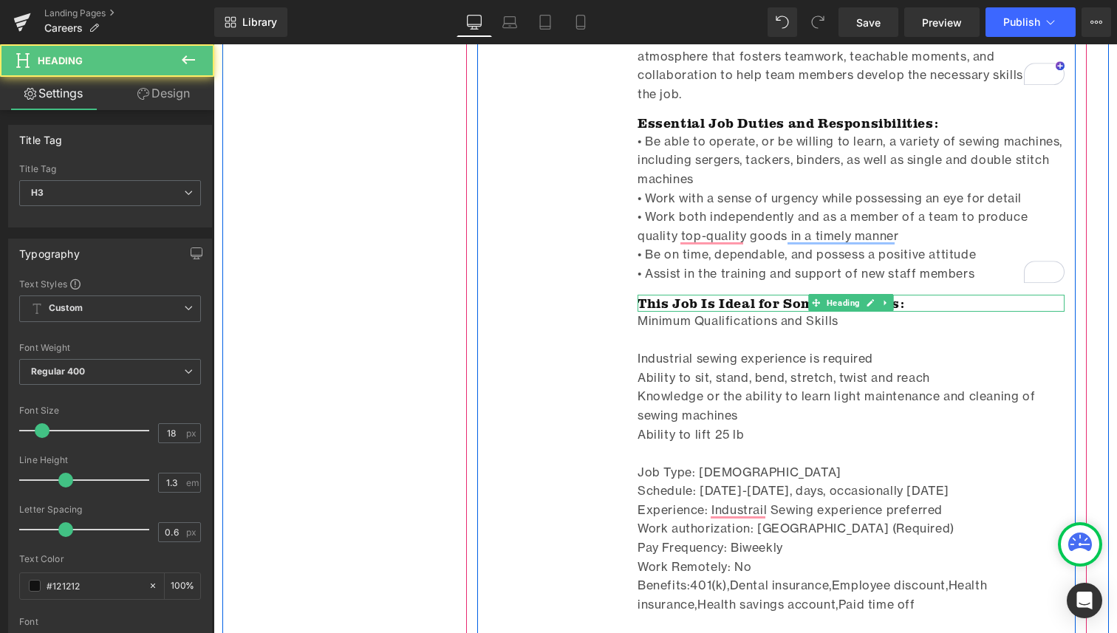
click at [756, 295] on h3 "This Job Is Ideal for Someone Who Is:" at bounding box center [850, 303] width 427 height 17
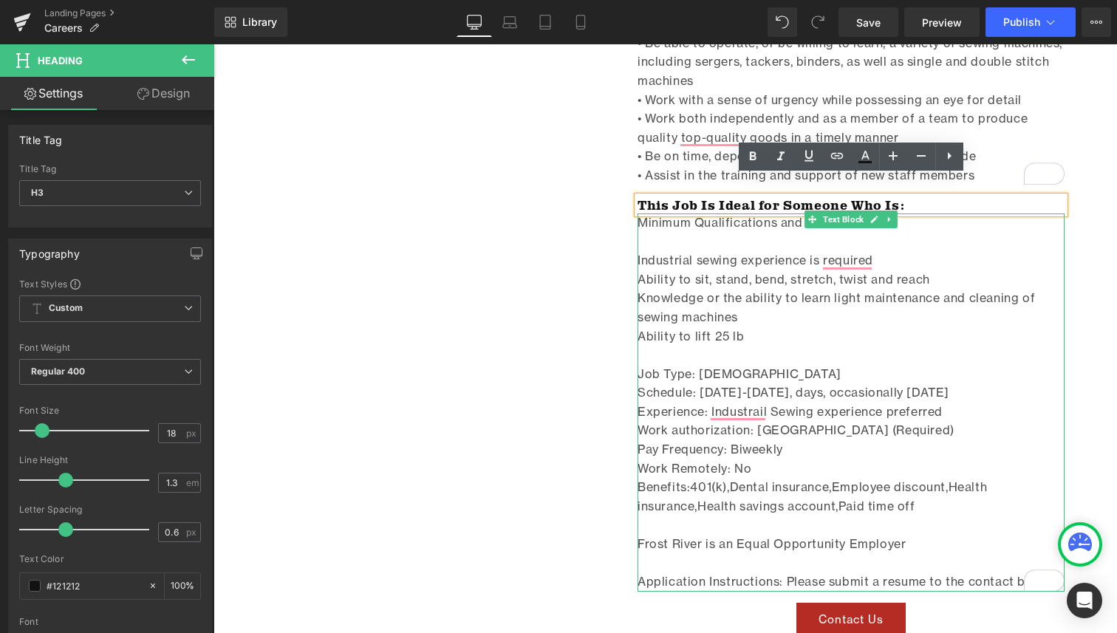
scroll to position [2965, 0]
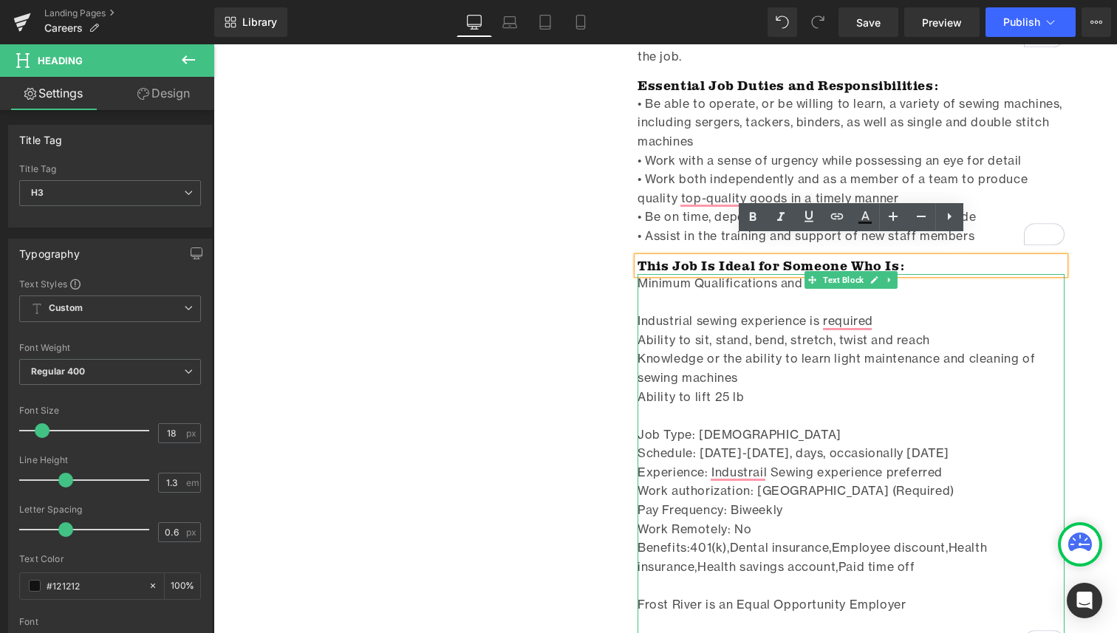
click at [785, 312] on div "Industrial sewing experience is required" at bounding box center [850, 321] width 427 height 19
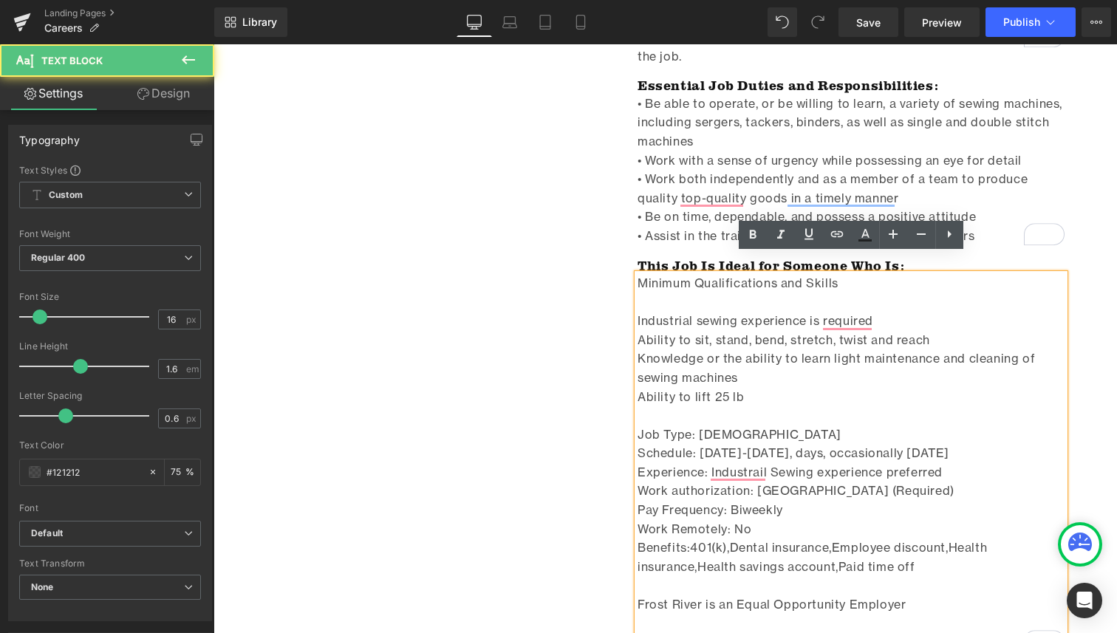
click at [637, 312] on div "Industrial sewing experience is required" at bounding box center [850, 321] width 427 height 19
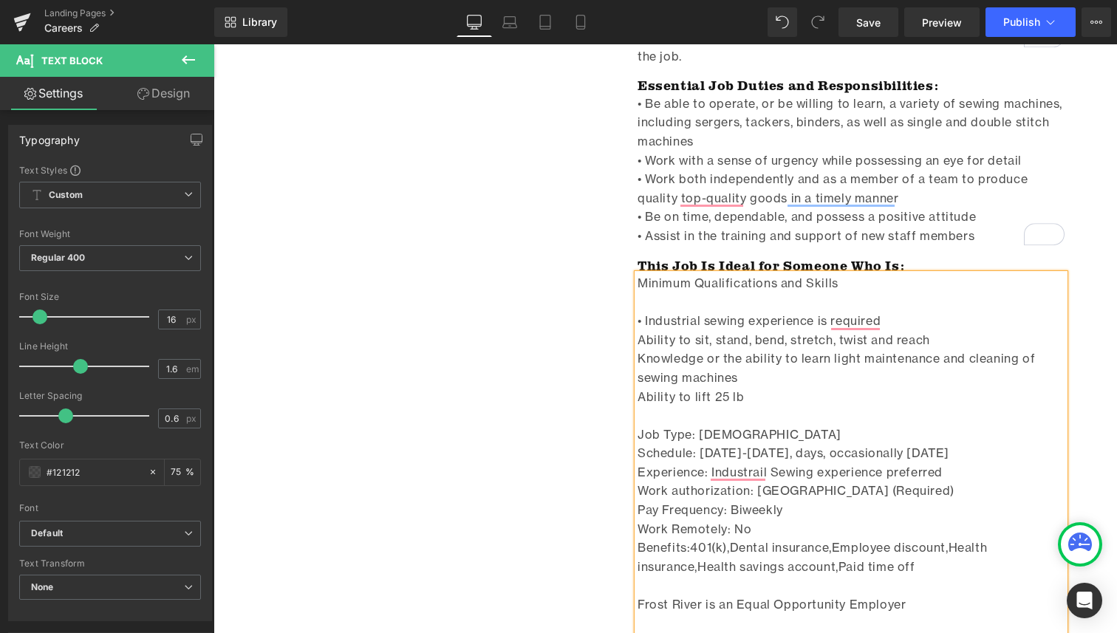
click at [640, 331] on div "Ability to sit, stand, bend, stretch, twist and reach" at bounding box center [850, 340] width 427 height 19
click at [640, 349] on div "Knowledge or the ability to learn light maintenance and cleaning of sewing mach…" at bounding box center [850, 368] width 427 height 38
click at [637, 388] on div "Ability to lift 25 lb Job Type: Full-Time Schedule: Monday-Friday, days, occasi…" at bounding box center [850, 520] width 427 height 264
click at [781, 257] on h3 "This Job Is Ideal for Someone Who Is:" at bounding box center [850, 265] width 427 height 17
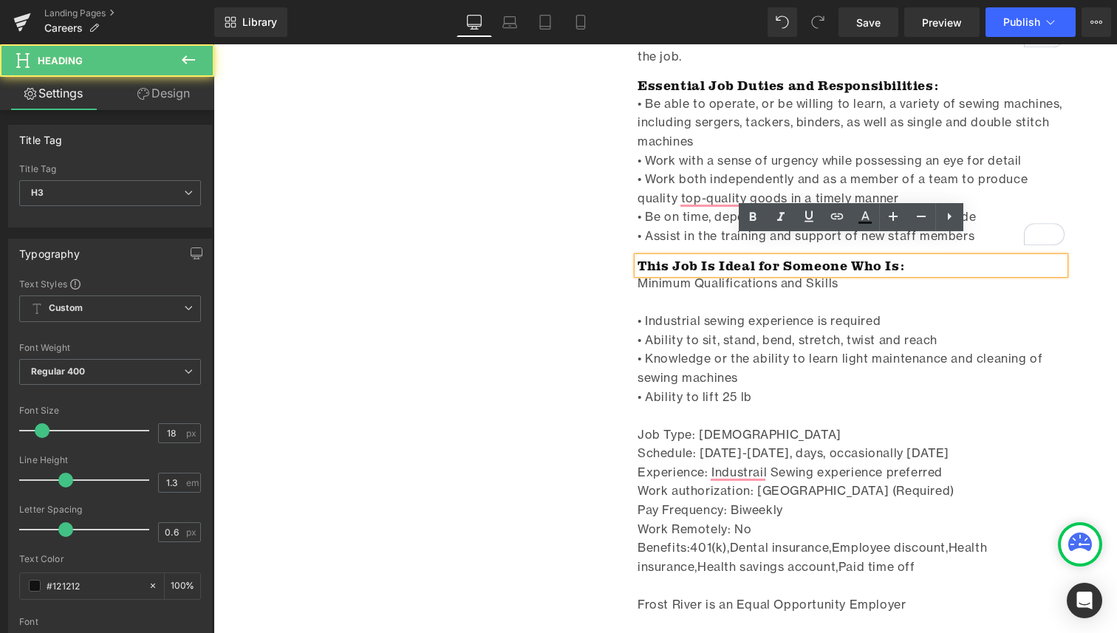
click at [875, 257] on h3 "This Job Is Ideal for Someone Who Is:" at bounding box center [850, 265] width 427 height 17
click at [900, 257] on h3 "This Job Is Ideal for Someone Who Is:" at bounding box center [850, 265] width 427 height 17
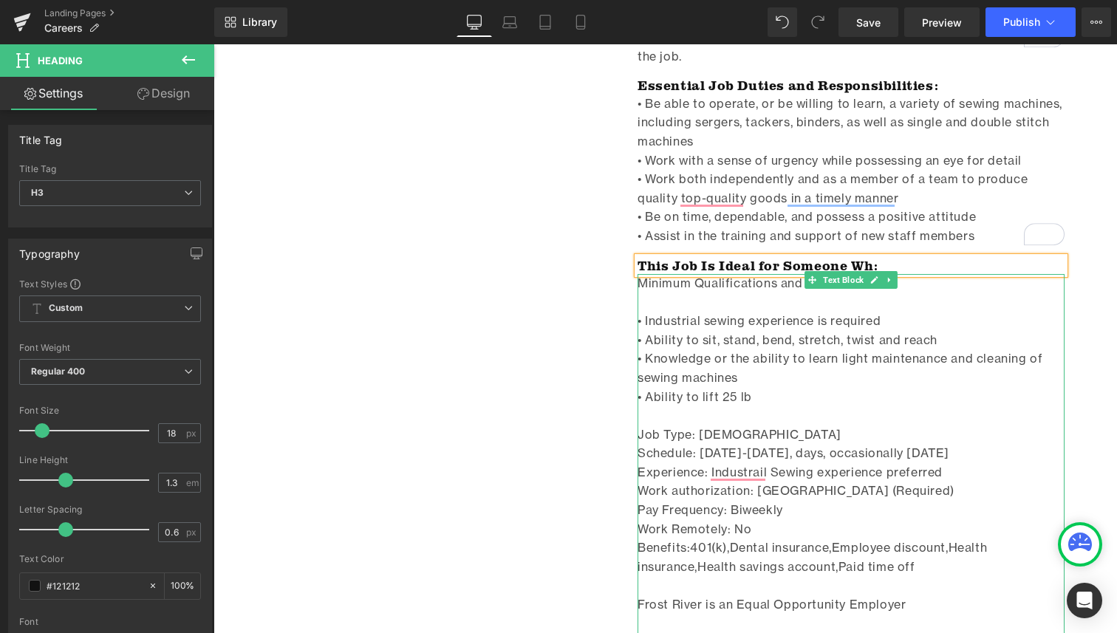
click at [801, 445] on span "Schedule: [DATE]-[DATE], days, occasionally [DATE]" at bounding box center [793, 452] width 312 height 15
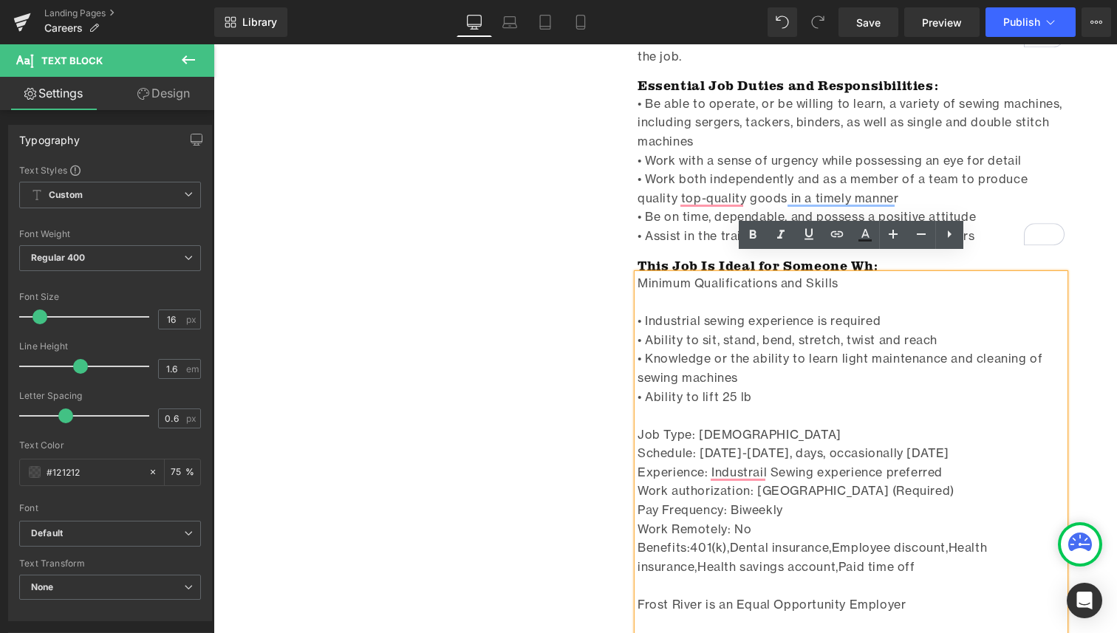
click at [835, 293] on div "To enrich screen reader interactions, please activate Accessibility in Grammarl…" at bounding box center [850, 302] width 427 height 19
click at [699, 257] on h3 "This Job Is Ideal for Someone Wh:" at bounding box center [850, 265] width 427 height 17
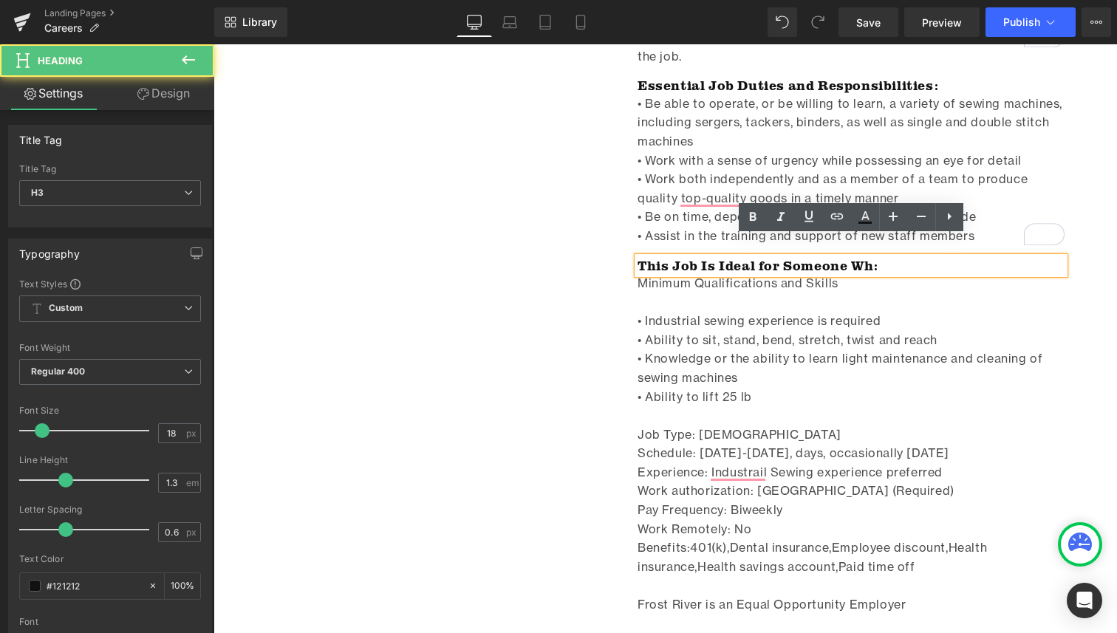
click at [786, 257] on h3 "This Job Is Ideal for Someone Wh:" at bounding box center [850, 265] width 427 height 17
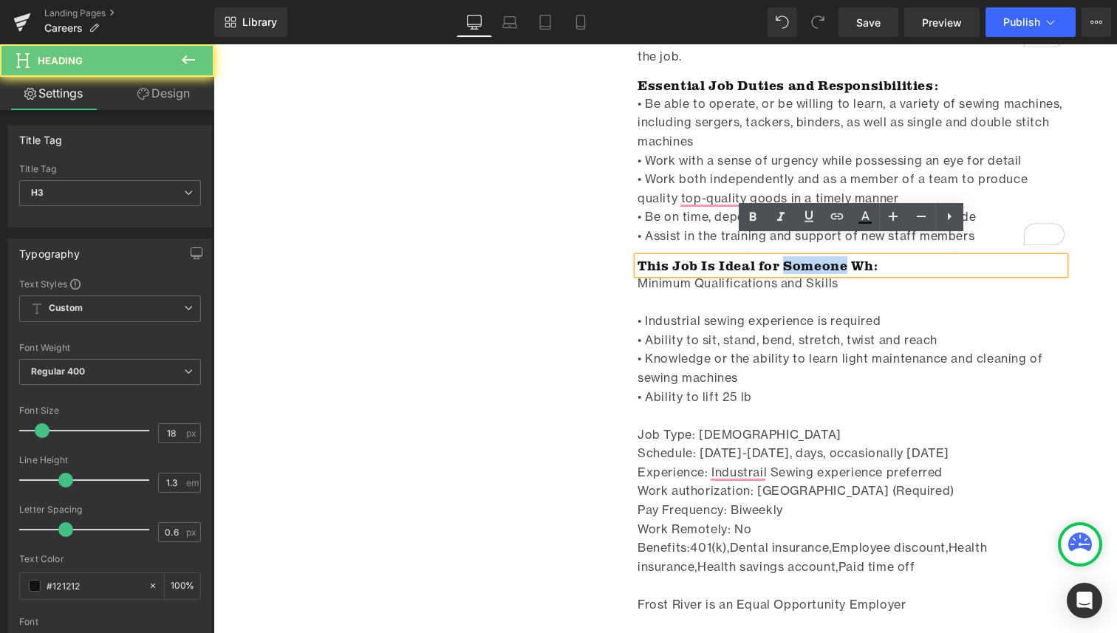
click at [786, 257] on h3 "This Job Is Ideal for Someone Wh:" at bounding box center [850, 265] width 427 height 17
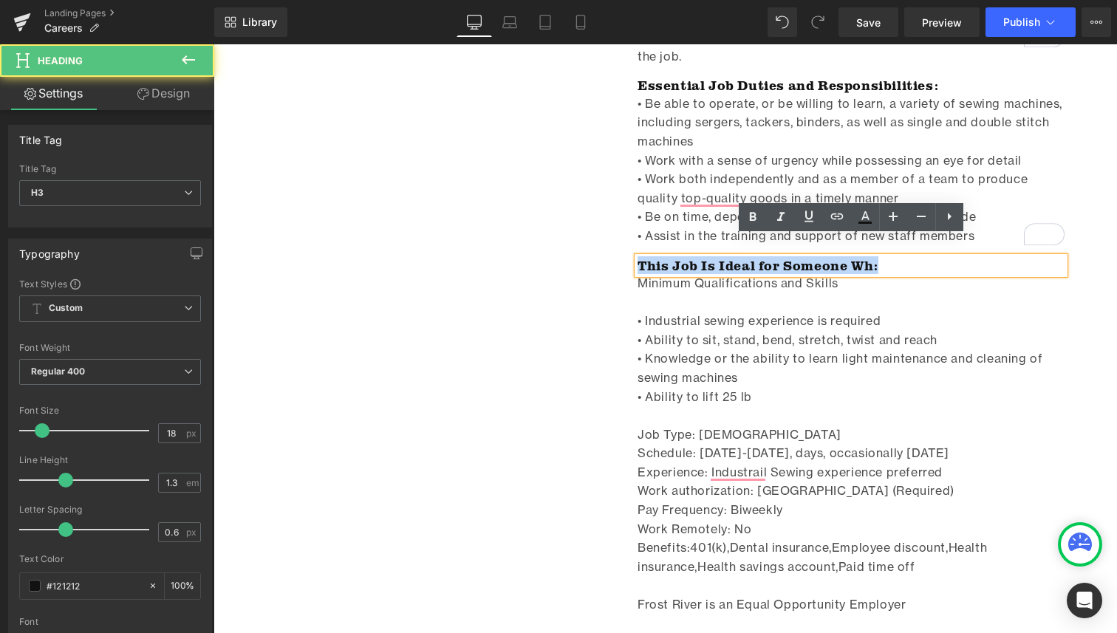
click at [786, 257] on h3 "This Job Is Ideal for Someone Wh:" at bounding box center [850, 265] width 427 height 17
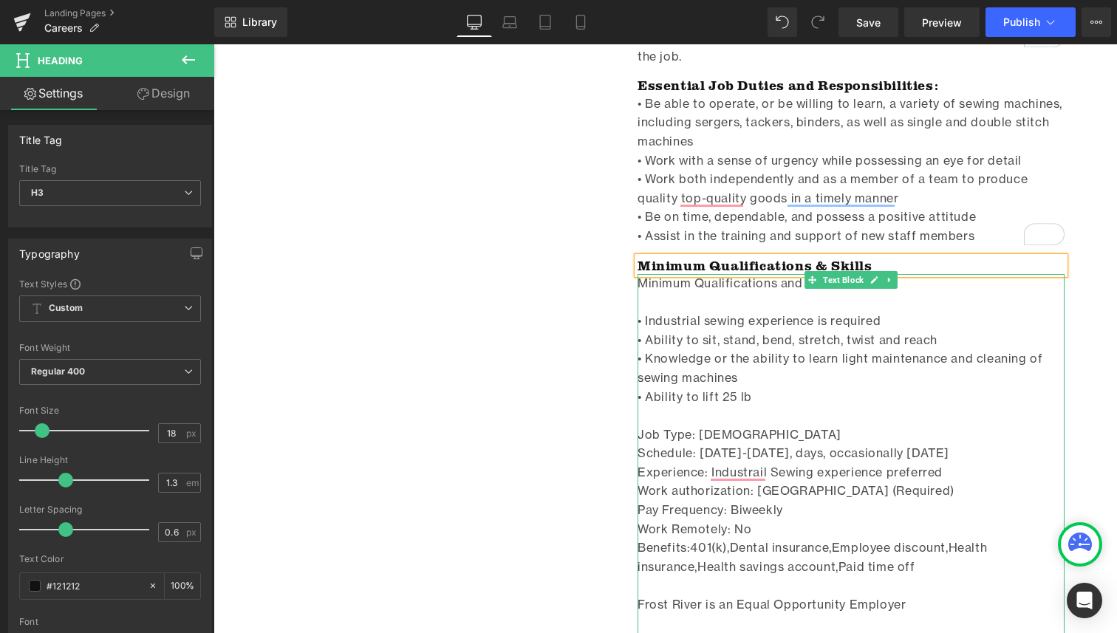
scroll to position [2978, 0]
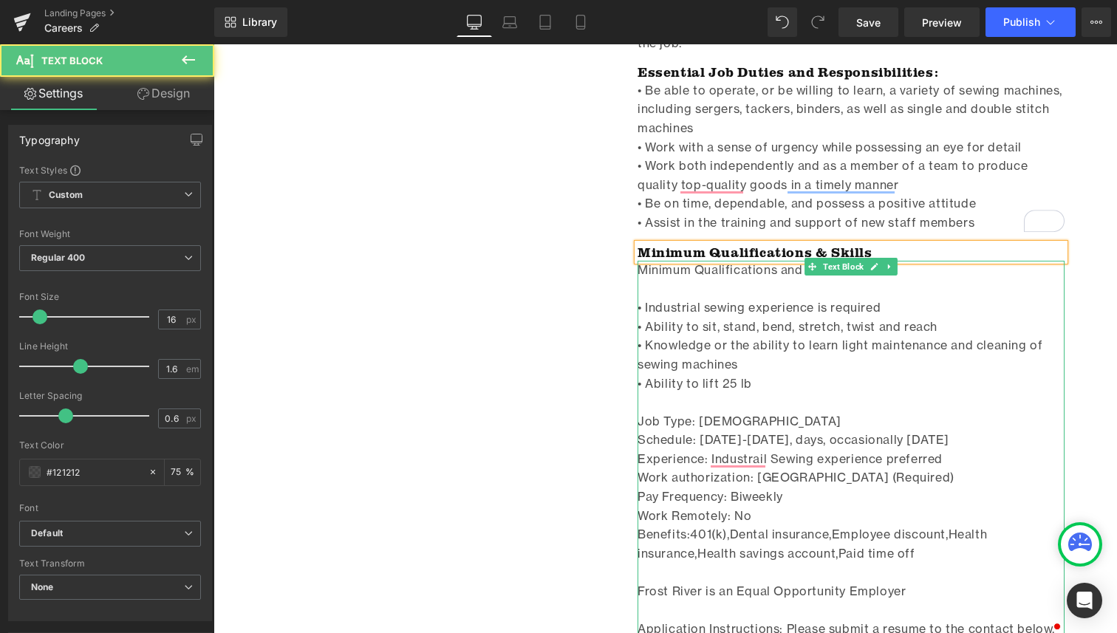
click at [702, 388] on div "• Ability to lift 25 lb Job Type: Full-Time Schedule: Monday-Friday, days, occa…" at bounding box center [850, 506] width 427 height 264
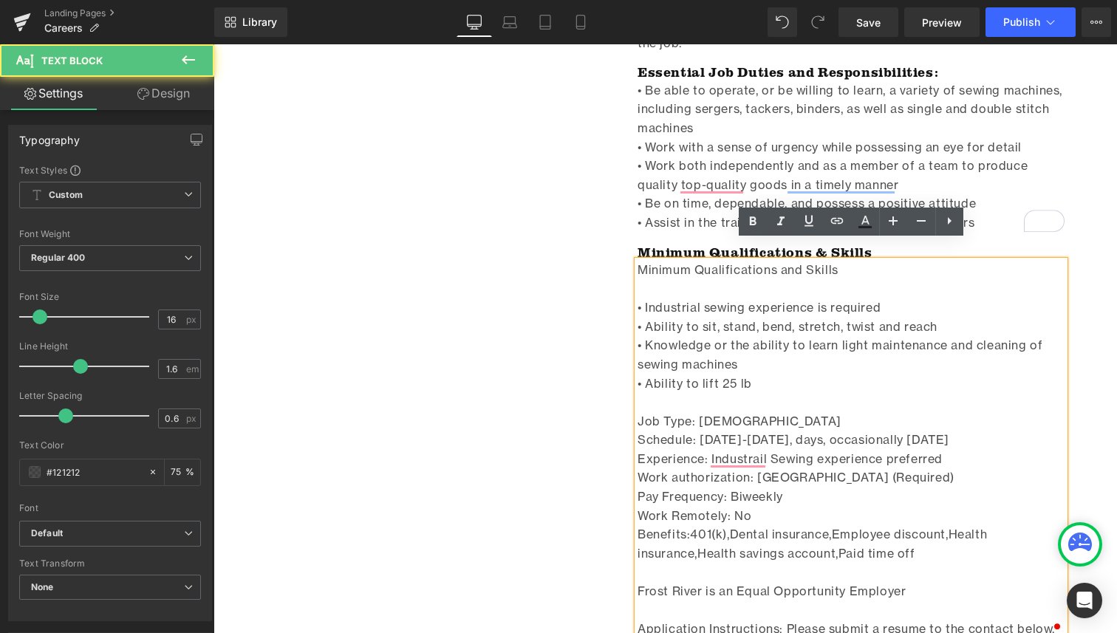
click at [644, 280] on div "To enrich screen reader interactions, please activate Accessibility in Grammarl…" at bounding box center [850, 289] width 427 height 19
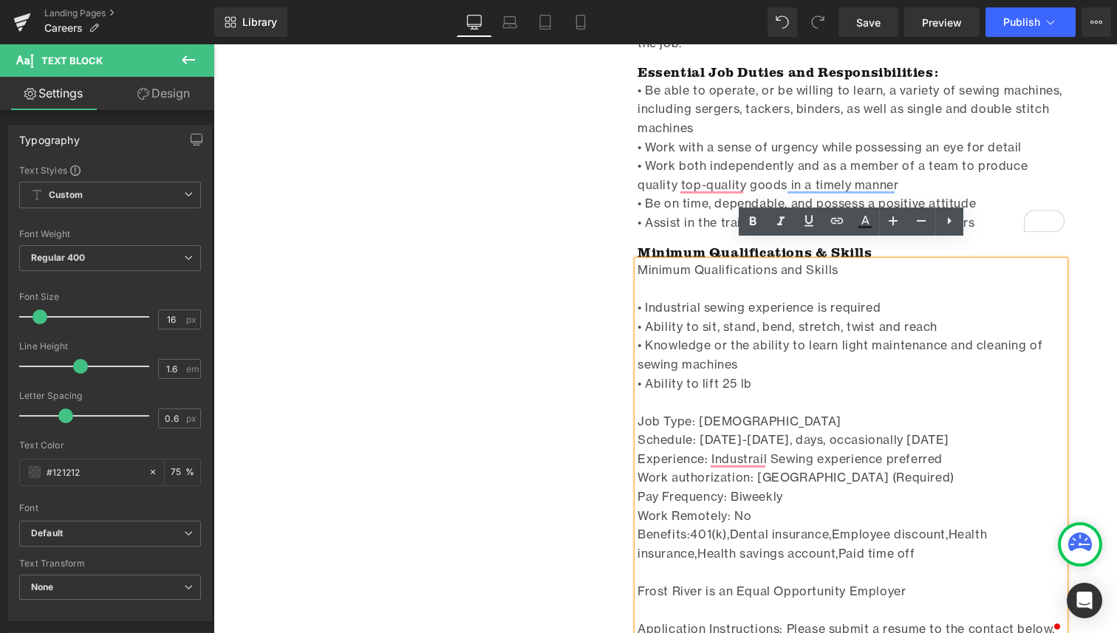
click at [638, 298] on div "• Industrial sewing experience is required" at bounding box center [850, 307] width 427 height 19
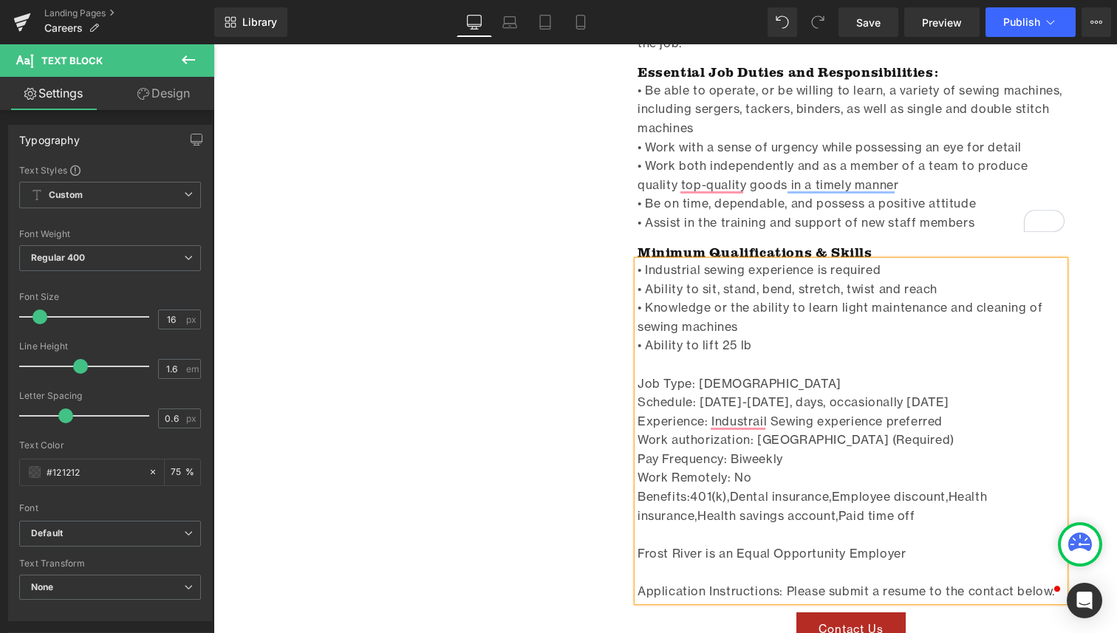
click at [695, 394] on span "Schedule: [DATE]-[DATE], days, occasionally [DATE]" at bounding box center [793, 401] width 312 height 15
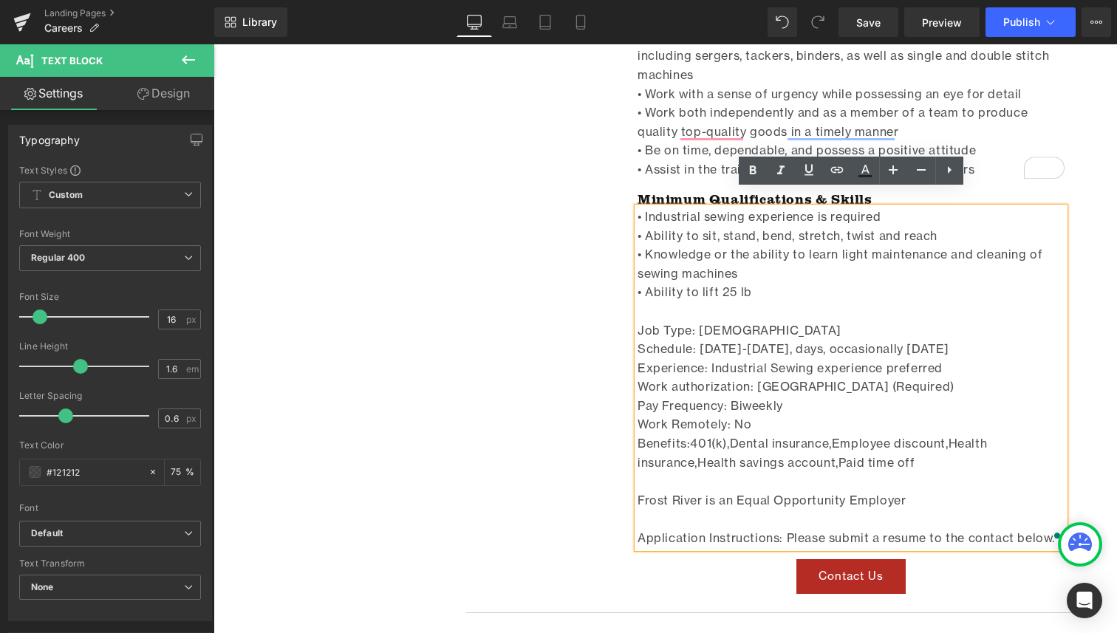
scroll to position [3035, 0]
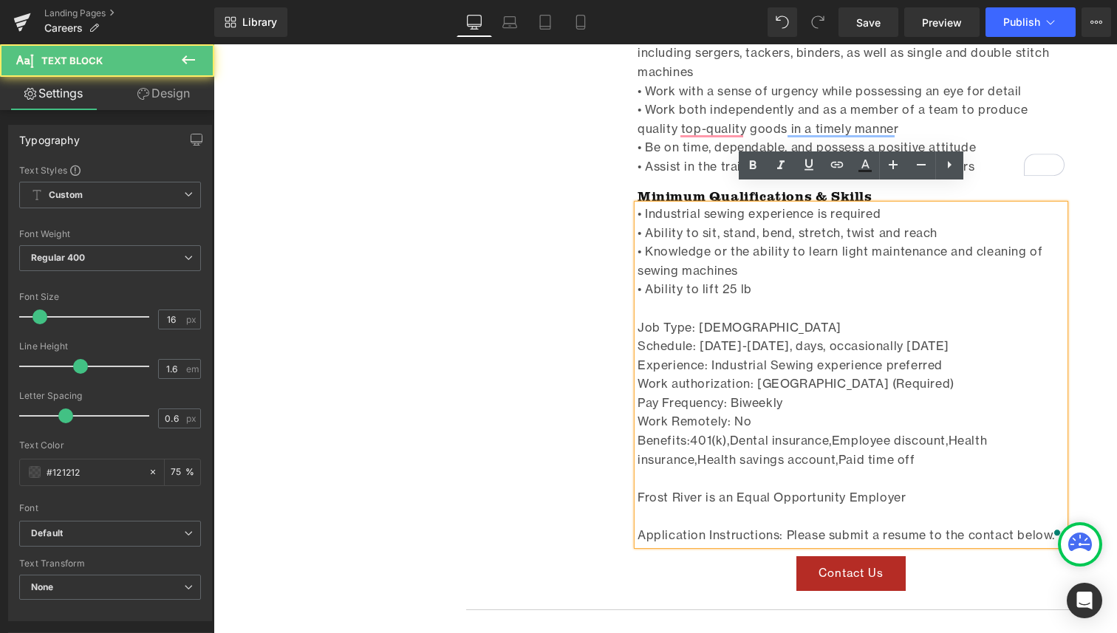
click at [949, 347] on div "• Ability to lift 25 lb Job Type: Full-Time Schedule: Monday-Friday, days, occa…" at bounding box center [850, 412] width 427 height 264
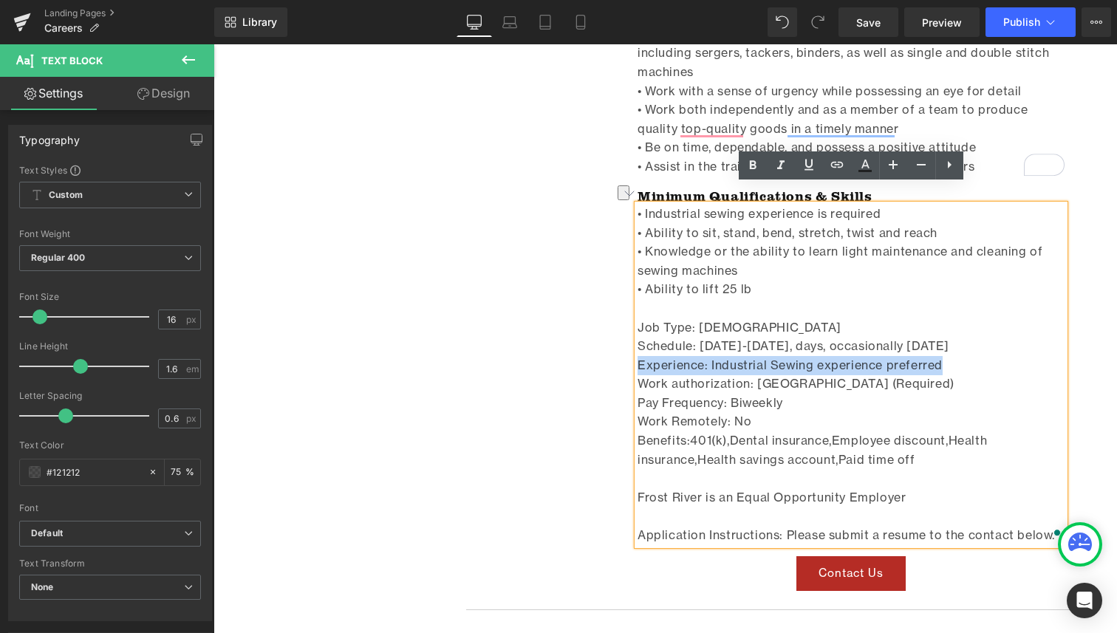
drag, startPoint x: 949, startPoint y: 347, endPoint x: 631, endPoint y: 343, distance: 318.3
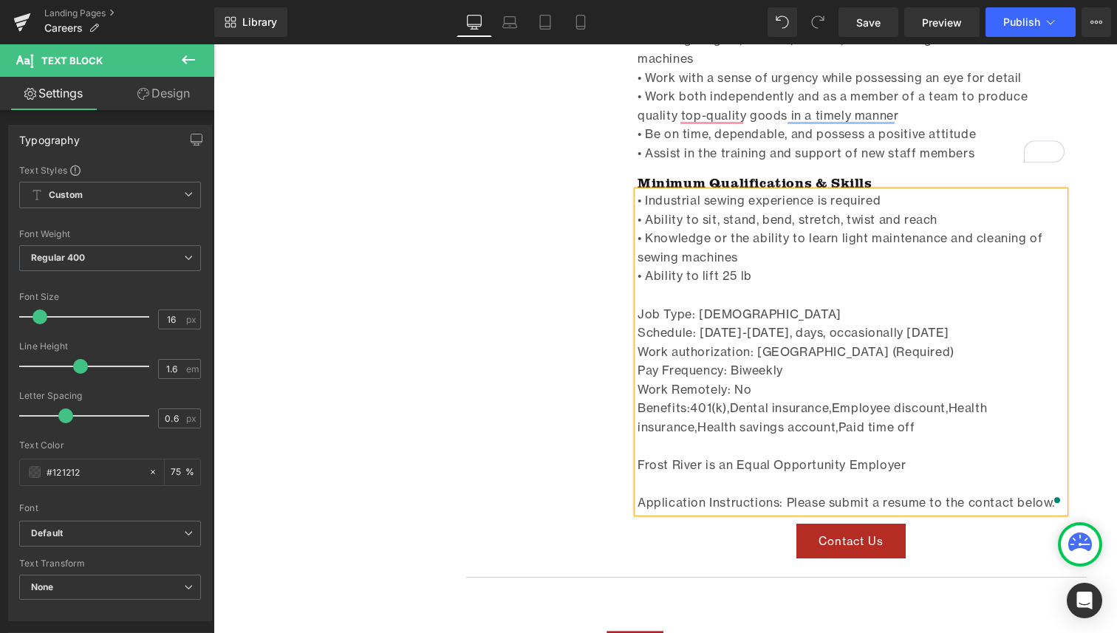
scroll to position [3057, 0]
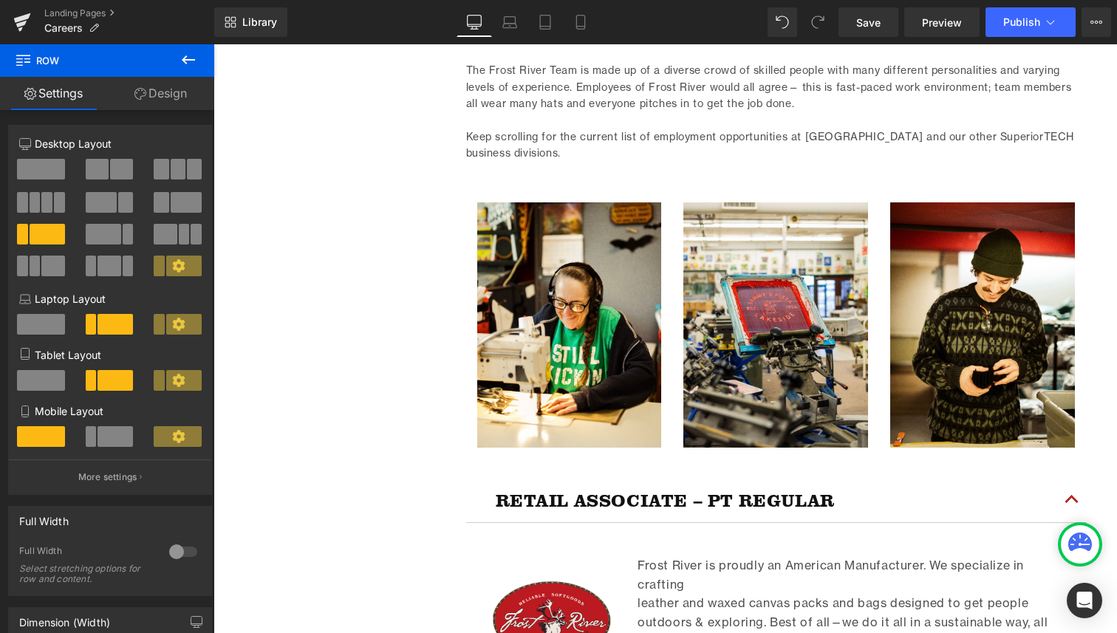
scroll to position [564, 0]
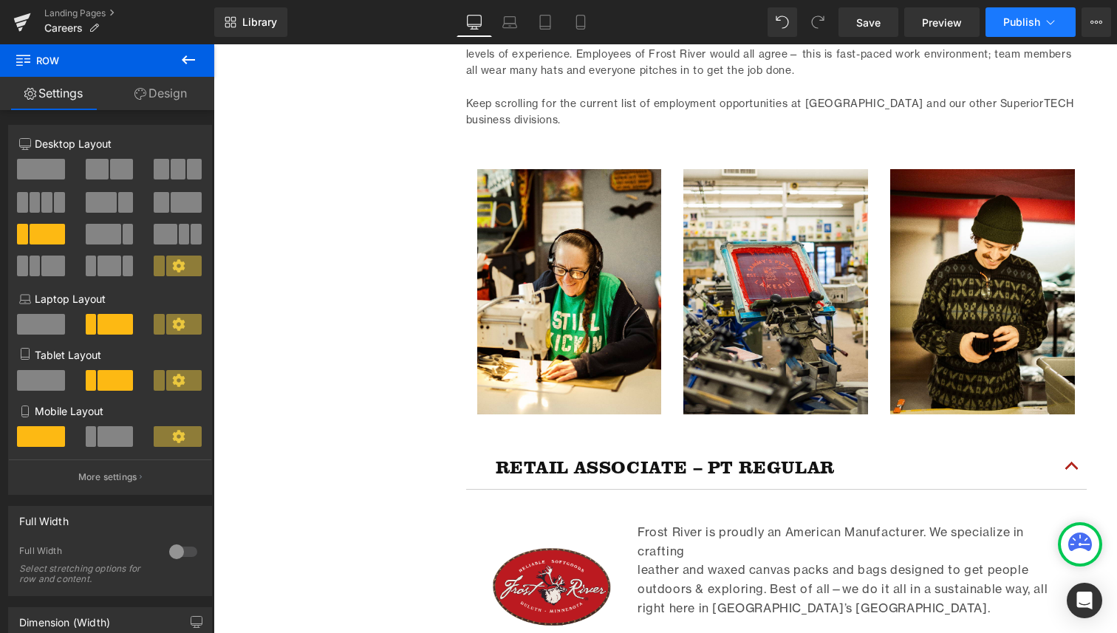
click at [1013, 24] on span "Publish" at bounding box center [1021, 22] width 37 height 12
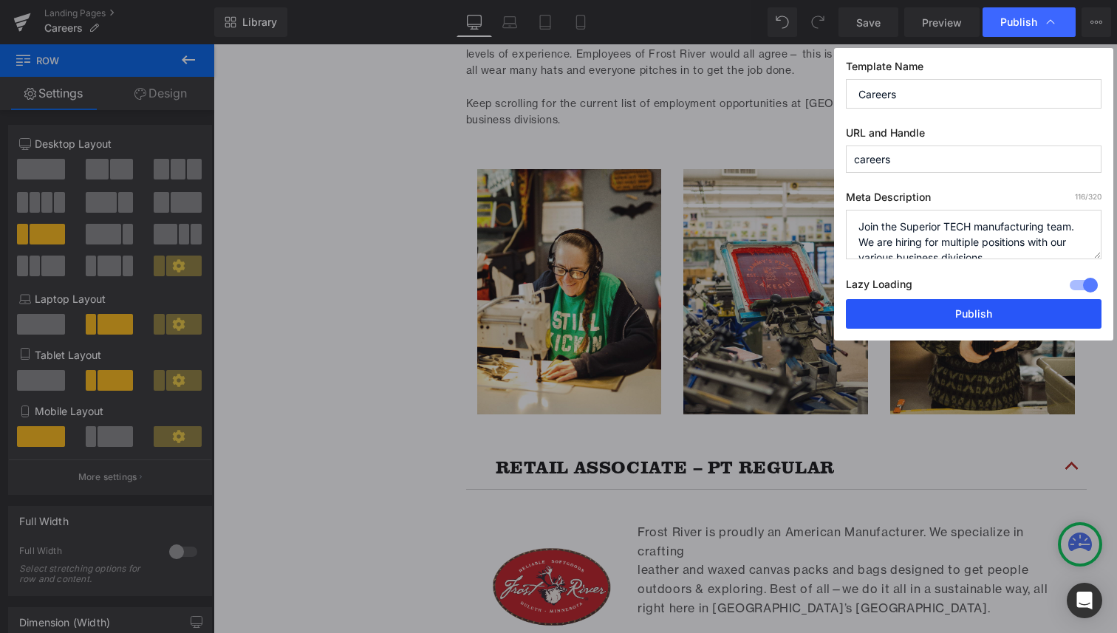
click at [1005, 318] on button "Publish" at bounding box center [974, 314] width 256 height 30
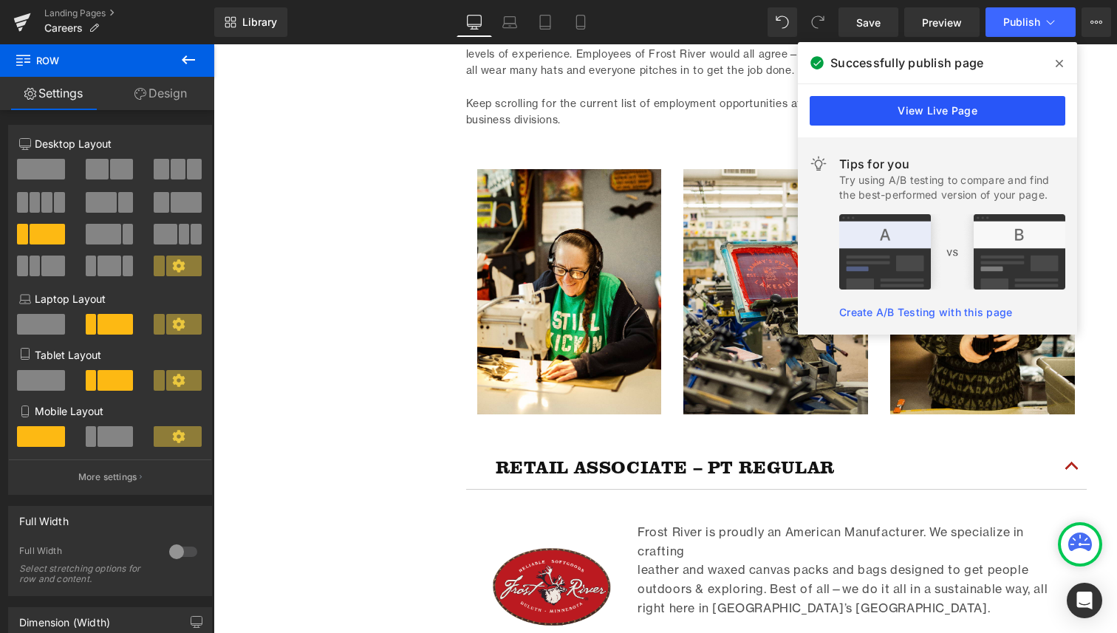
click at [1041, 109] on link "View Live Page" at bounding box center [937, 111] width 256 height 30
